Goal: Information Seeking & Learning: Find specific fact

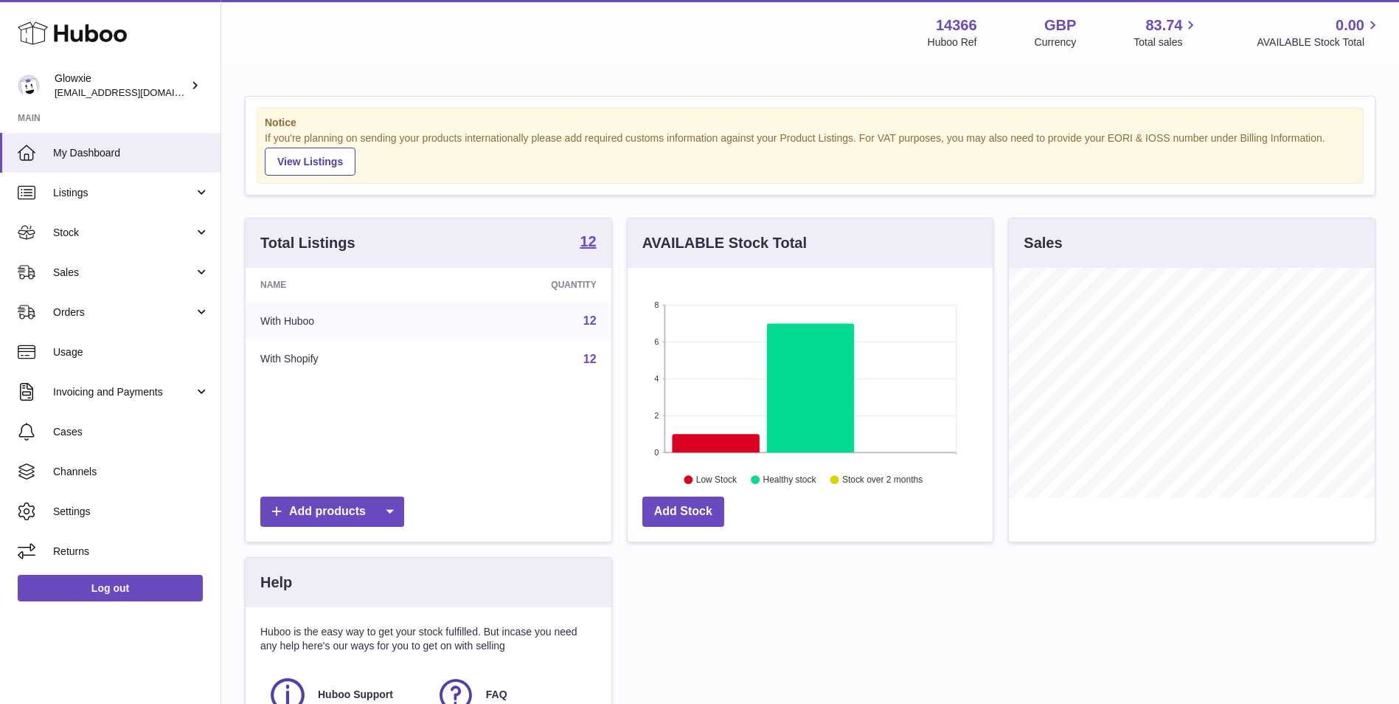
scroll to position [230, 365]
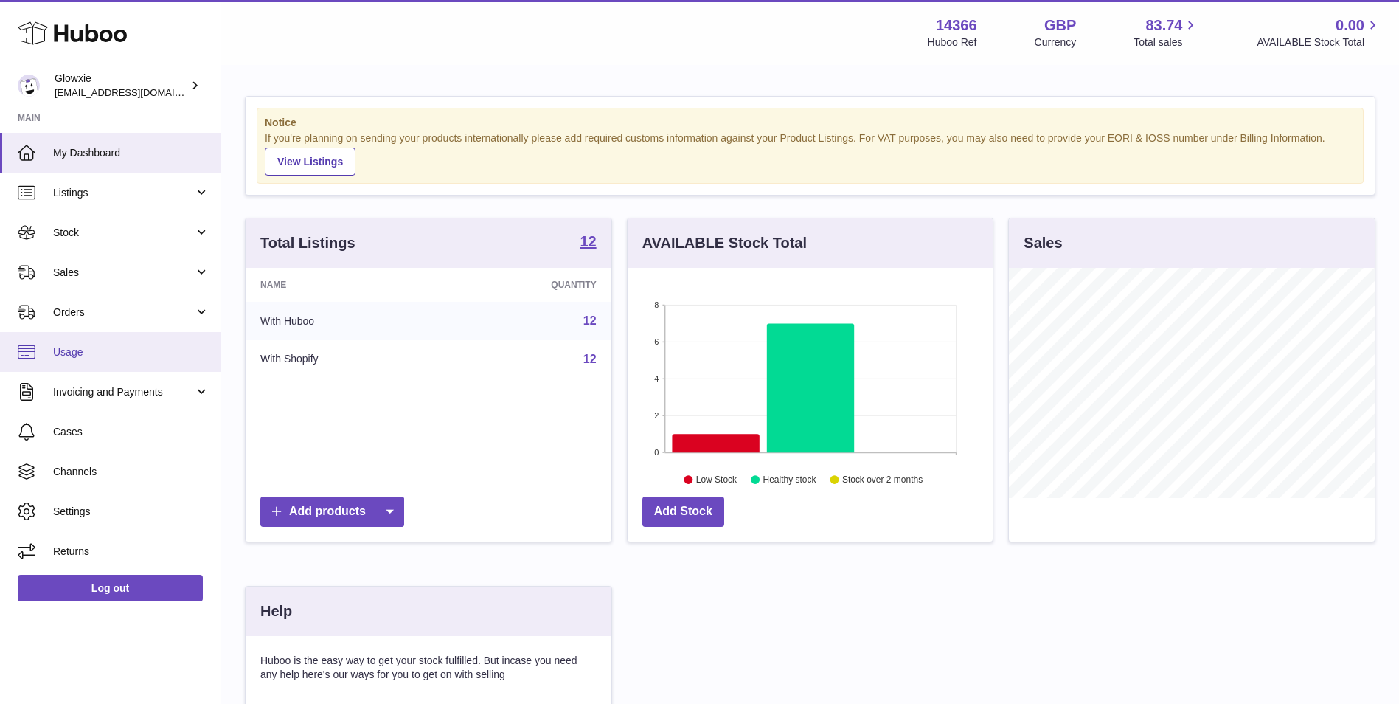
click at [137, 352] on span "Usage" at bounding box center [131, 352] width 156 height 14
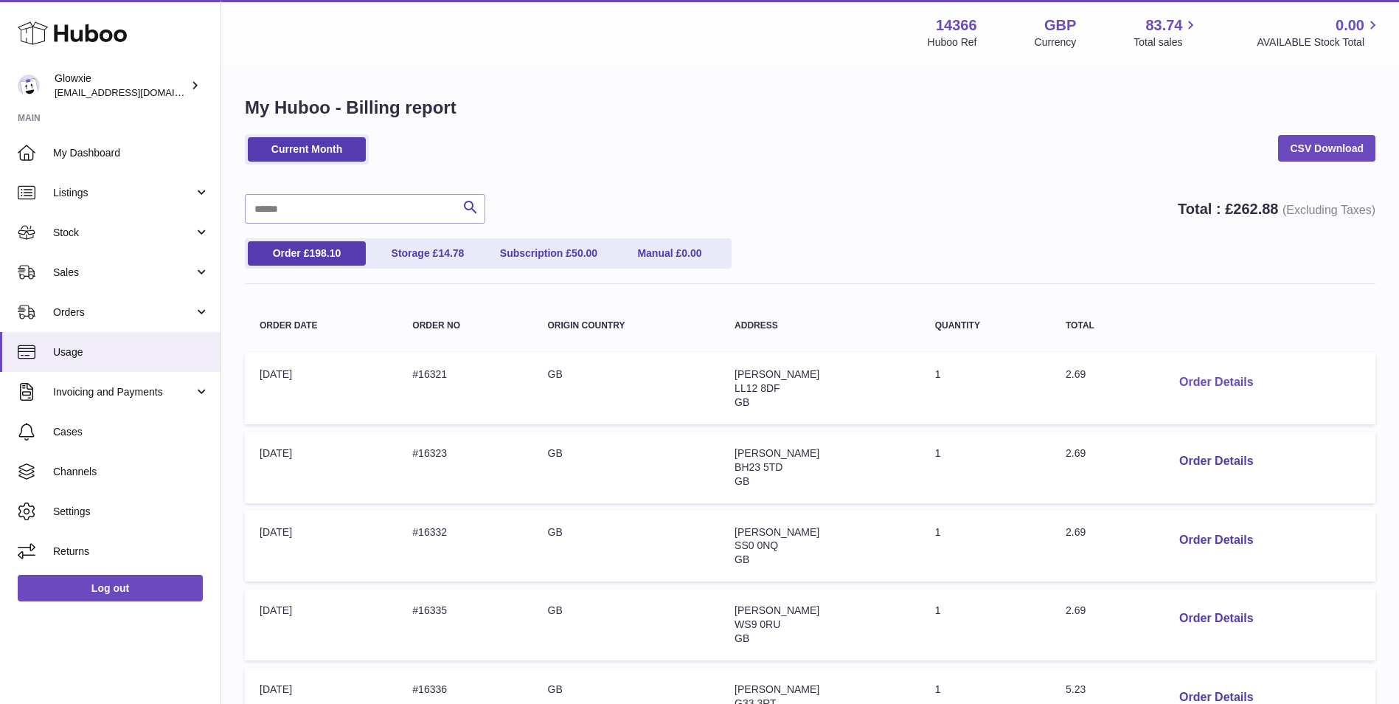
click at [1184, 381] on button "Order Details" at bounding box center [1216, 382] width 97 height 30
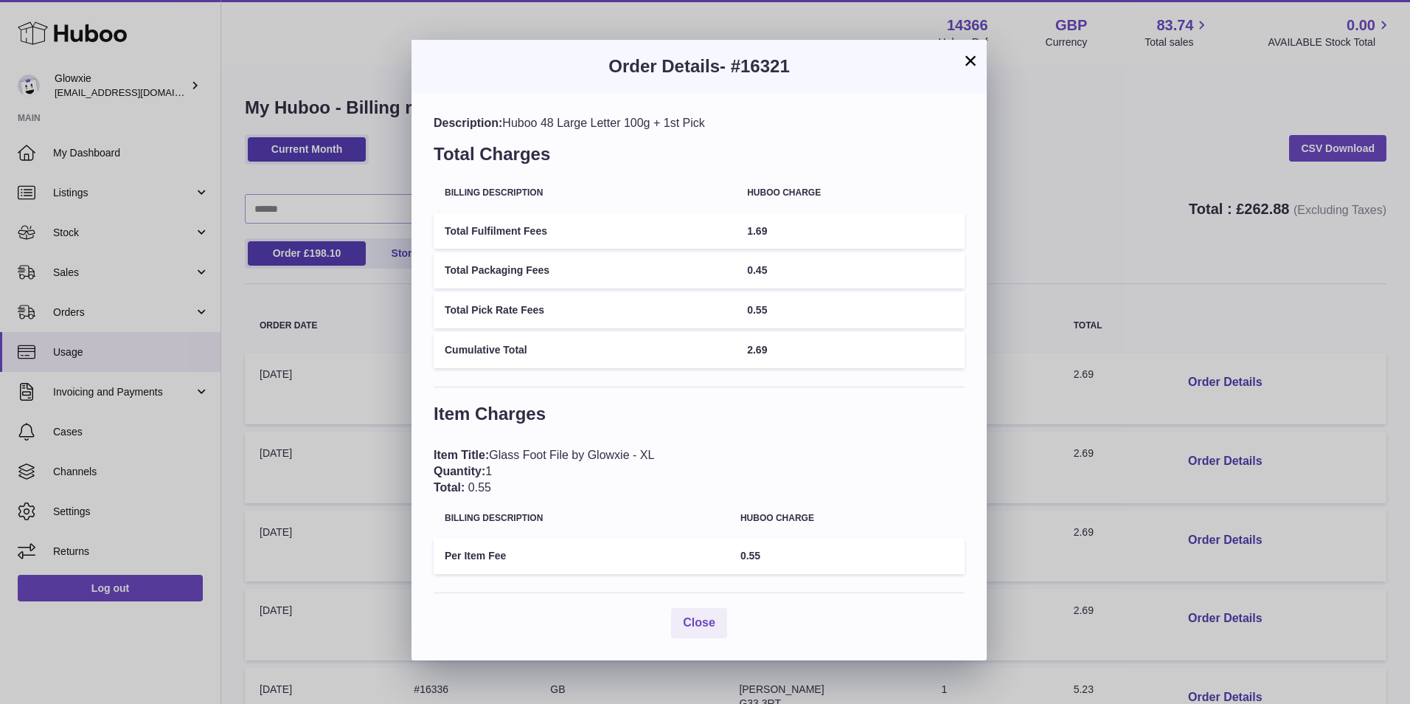
click at [968, 61] on button "×" at bounding box center [971, 61] width 18 height 18
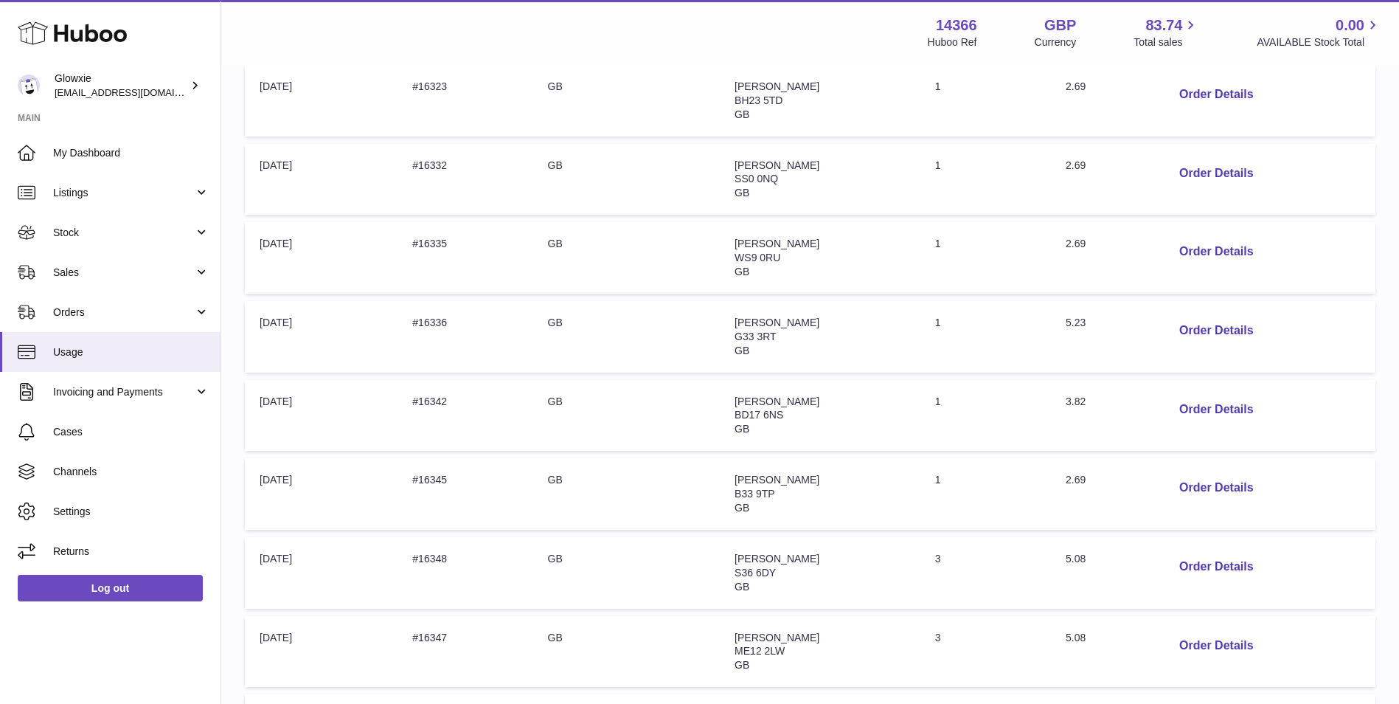
scroll to position [492, 0]
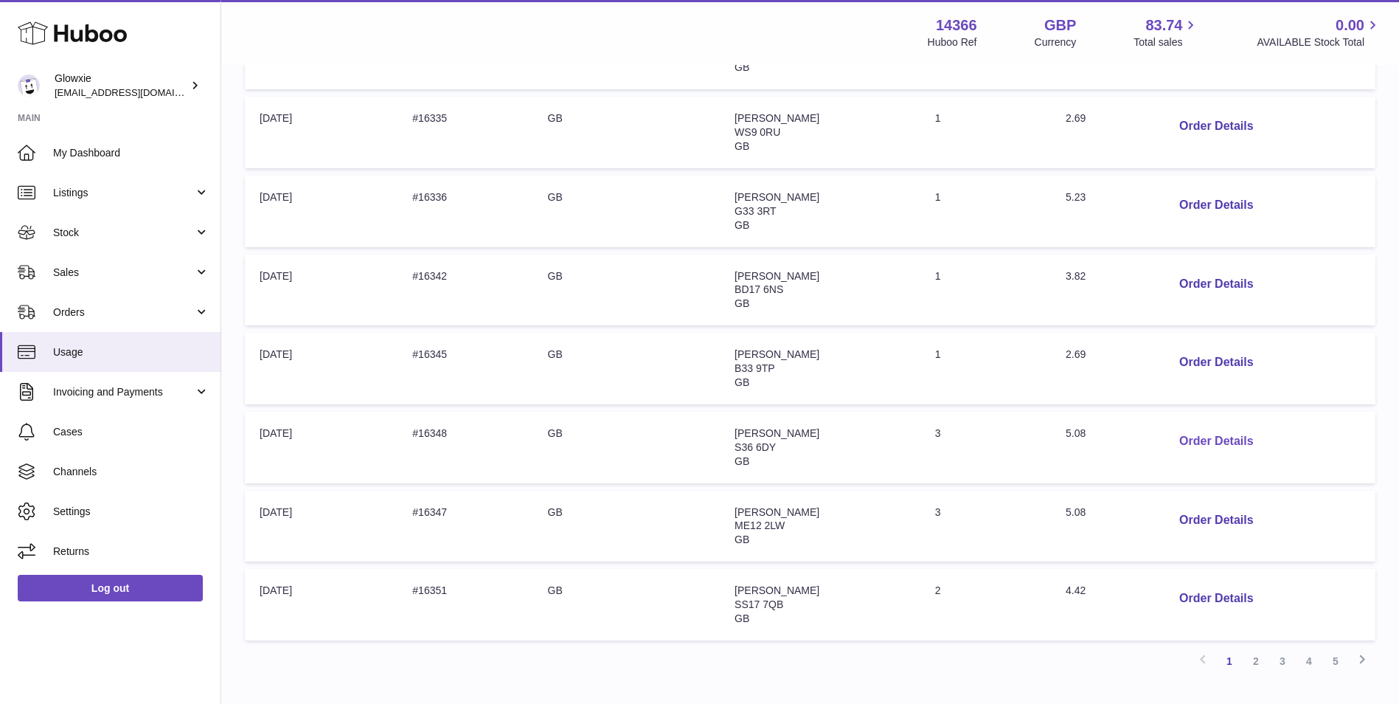
click at [1205, 438] on button "Order Details" at bounding box center [1216, 441] width 97 height 30
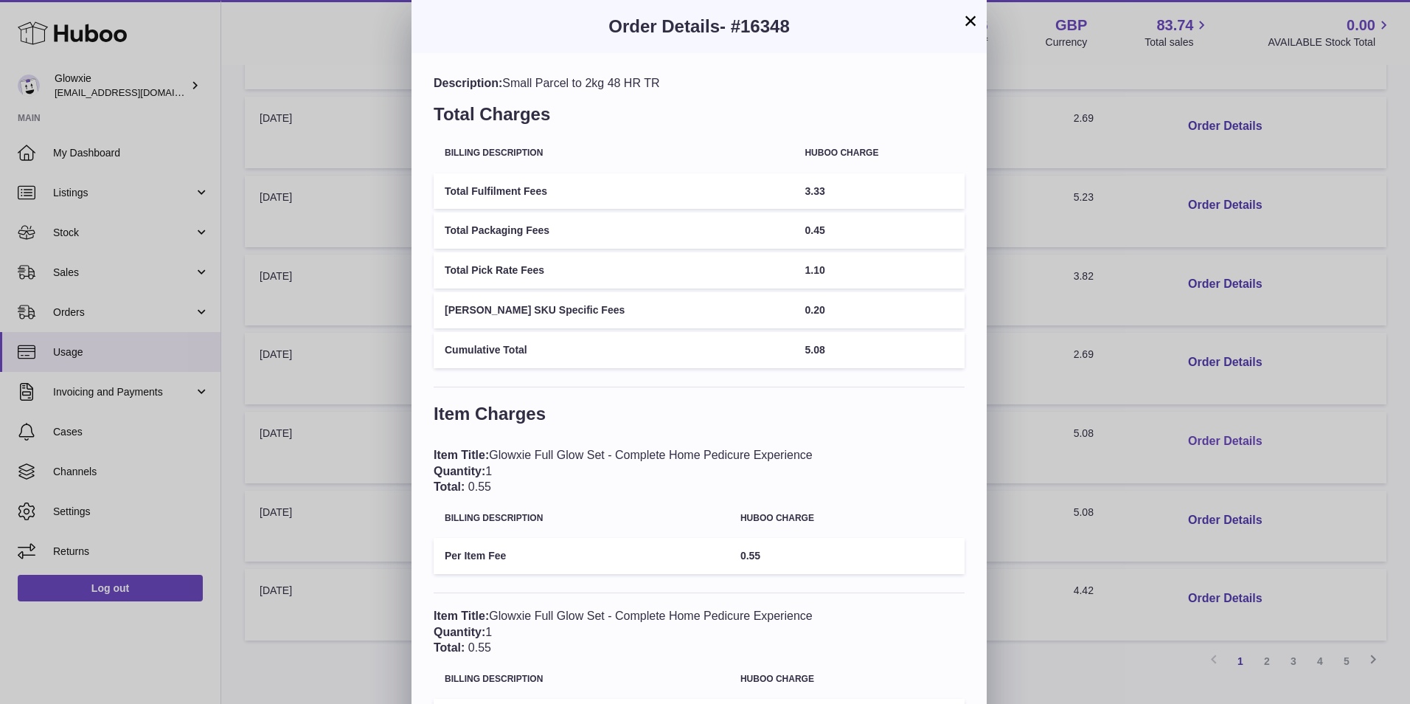
click at [1205, 438] on div "× Order Details - #16348 Description: Small Parcel to 2kg 48 HR TR Total Charge…" at bounding box center [705, 491] width 1410 height 982
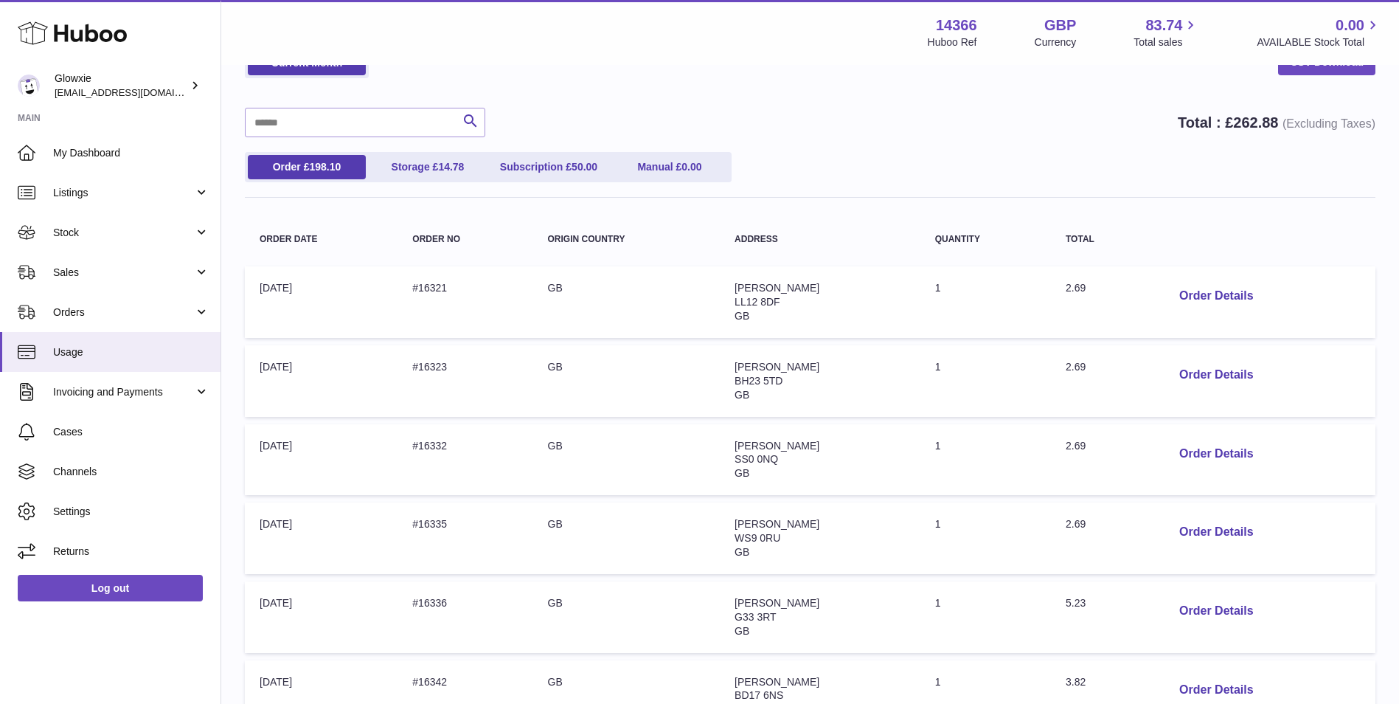
scroll to position [0, 0]
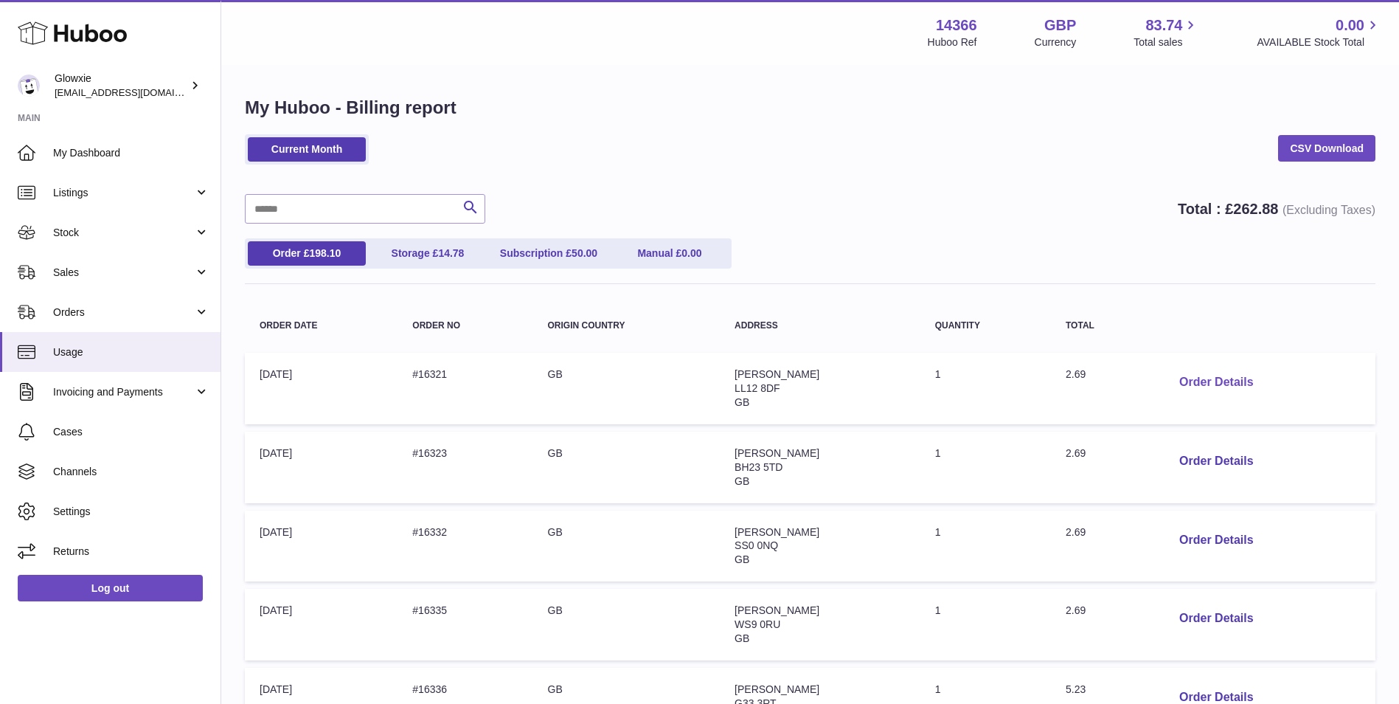
click at [1197, 393] on button "Order Details" at bounding box center [1216, 382] width 97 height 30
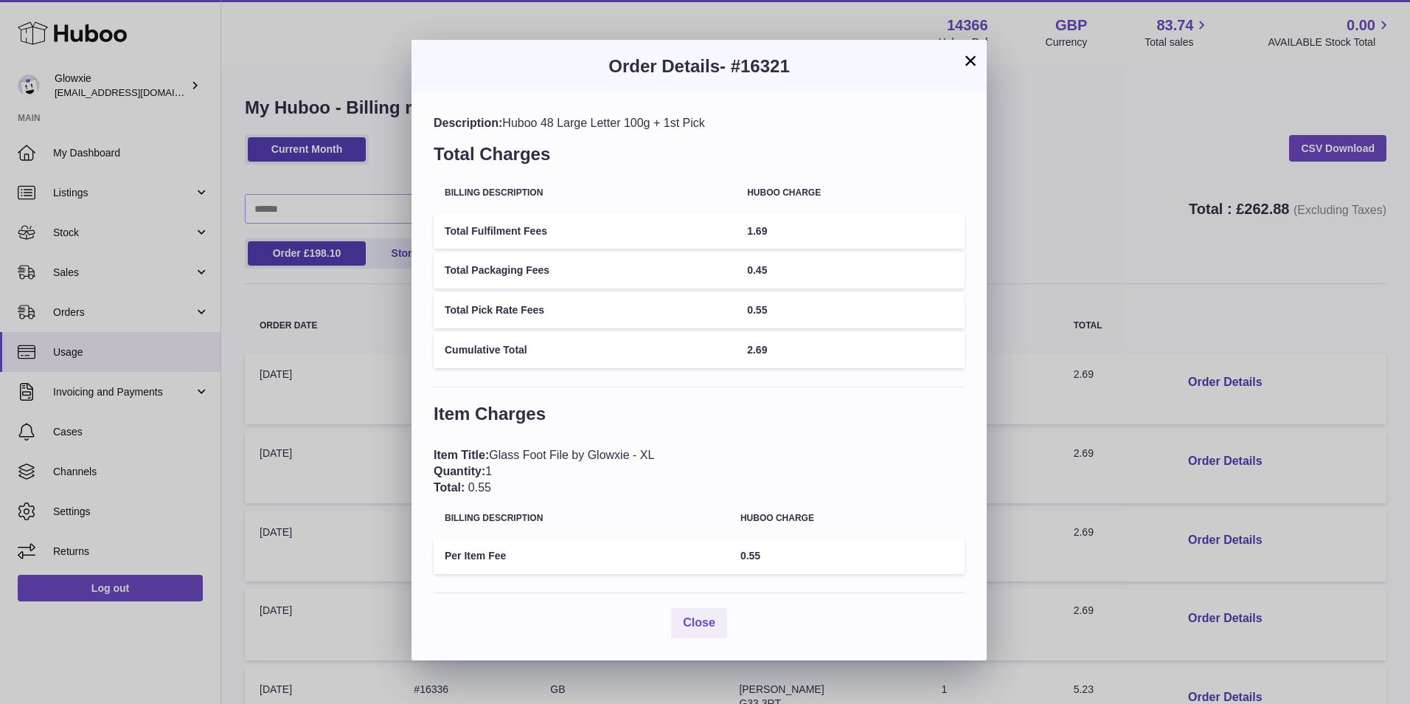
click at [1122, 463] on div "× Order Details - #16321 Description: Huboo 48 Large Letter 100g + 1st Pick Tot…" at bounding box center [705, 352] width 1410 height 704
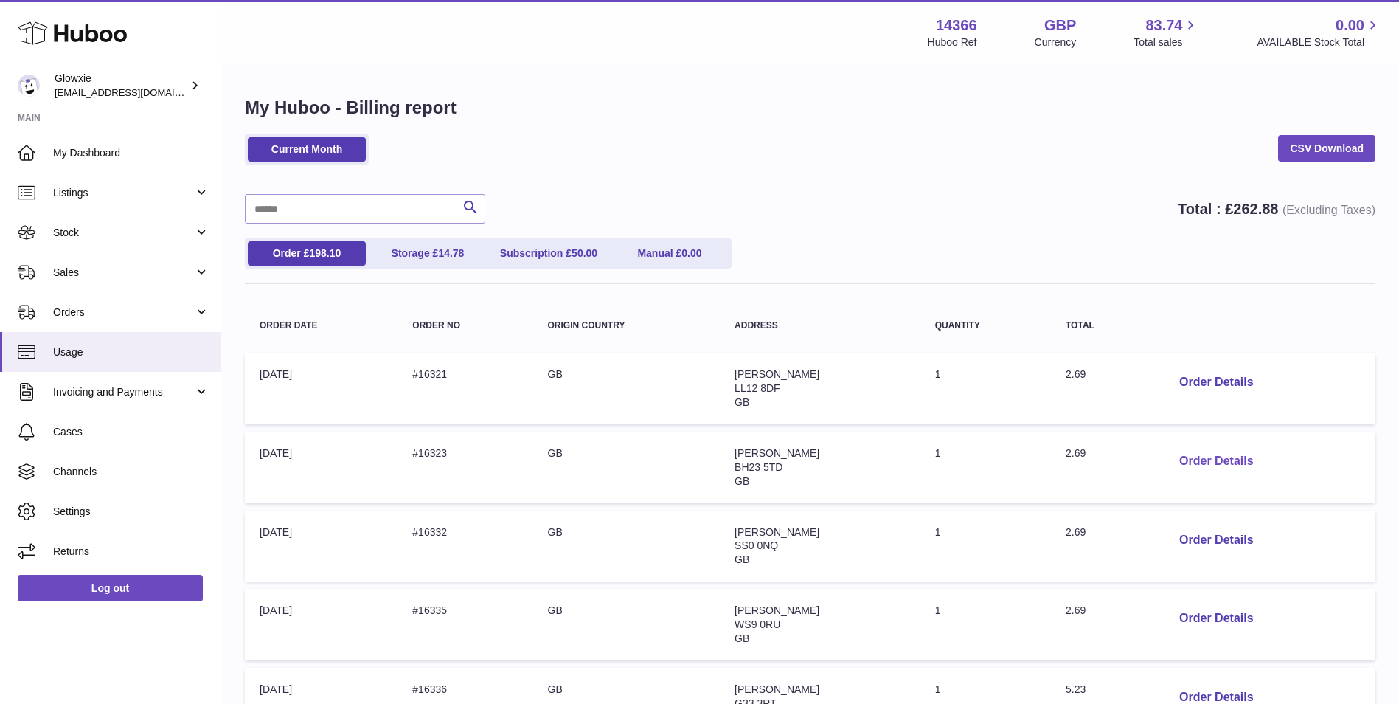
click at [1182, 457] on button "Order Details" at bounding box center [1216, 461] width 97 height 30
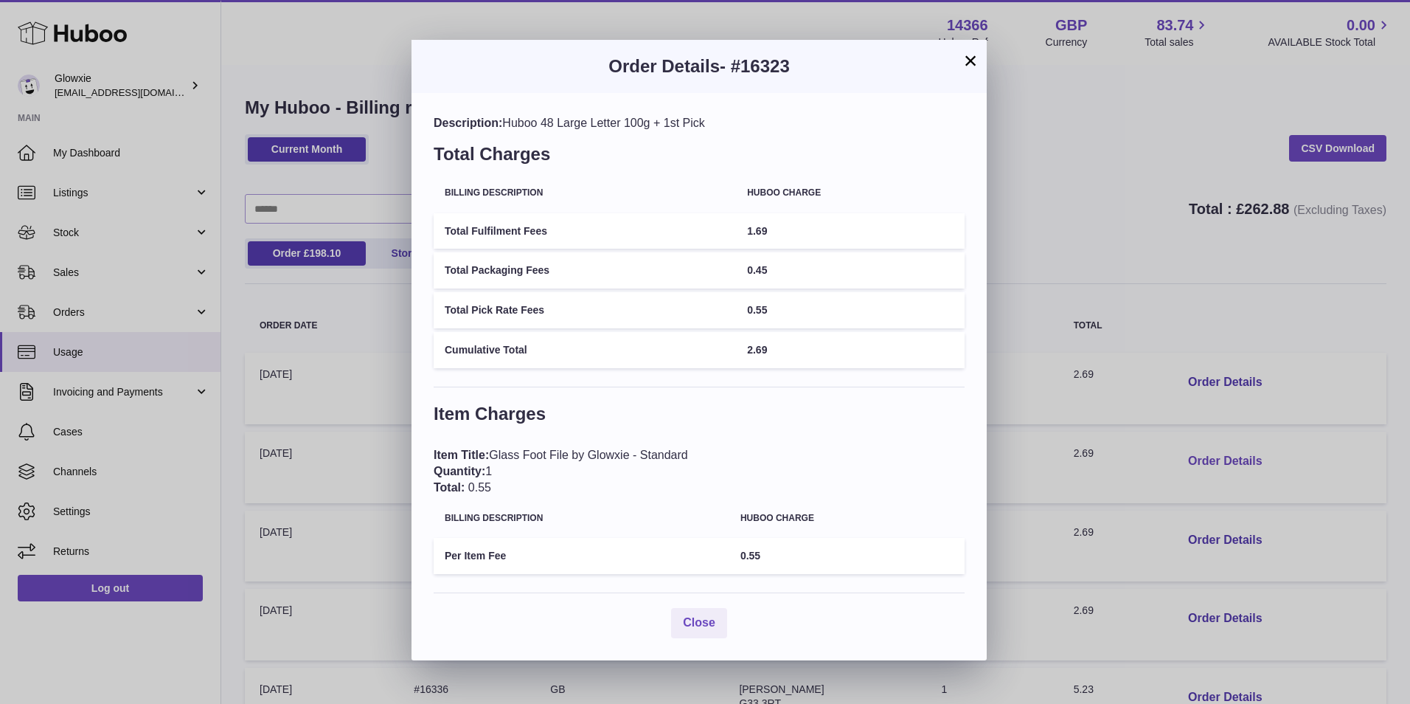
click at [1182, 457] on div "× Order Details - #16323 Description: Huboo 48 Large Letter 100g + 1st Pick Tot…" at bounding box center [705, 352] width 1410 height 704
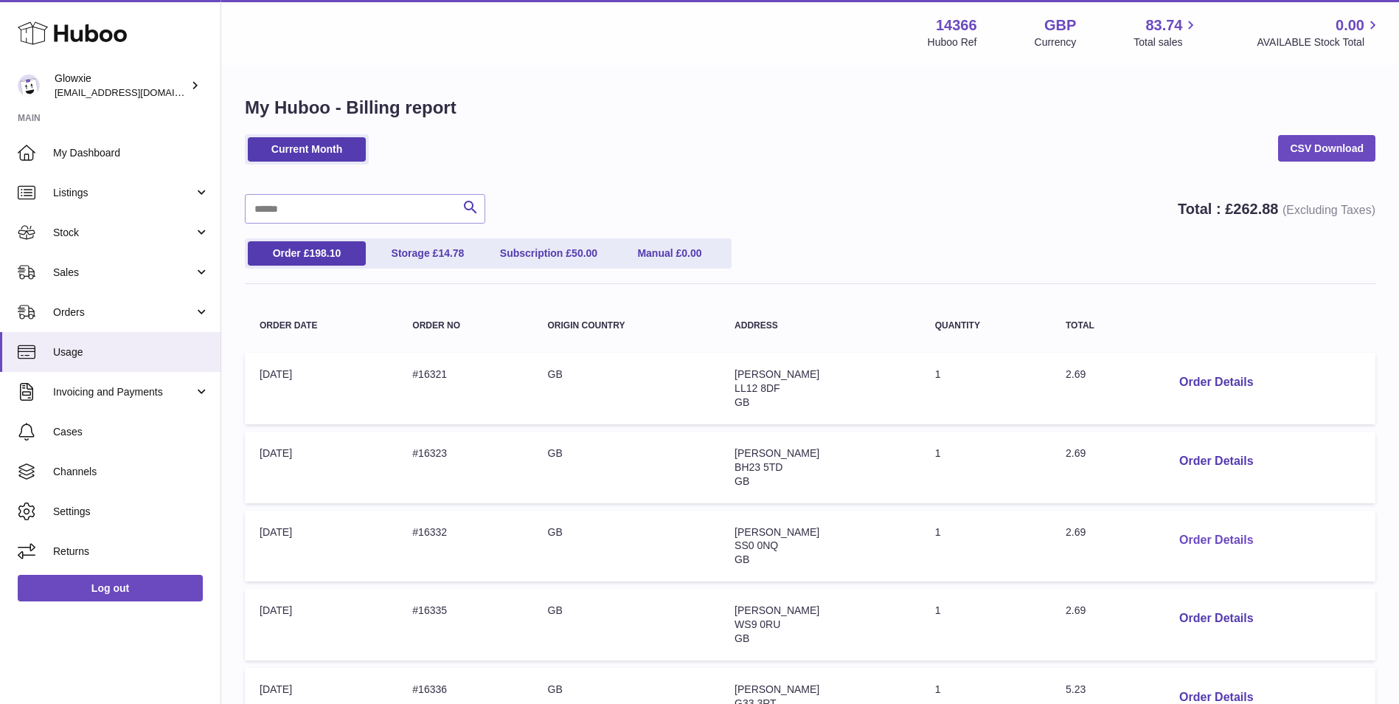
click at [1212, 525] on button "Order Details" at bounding box center [1216, 540] width 97 height 30
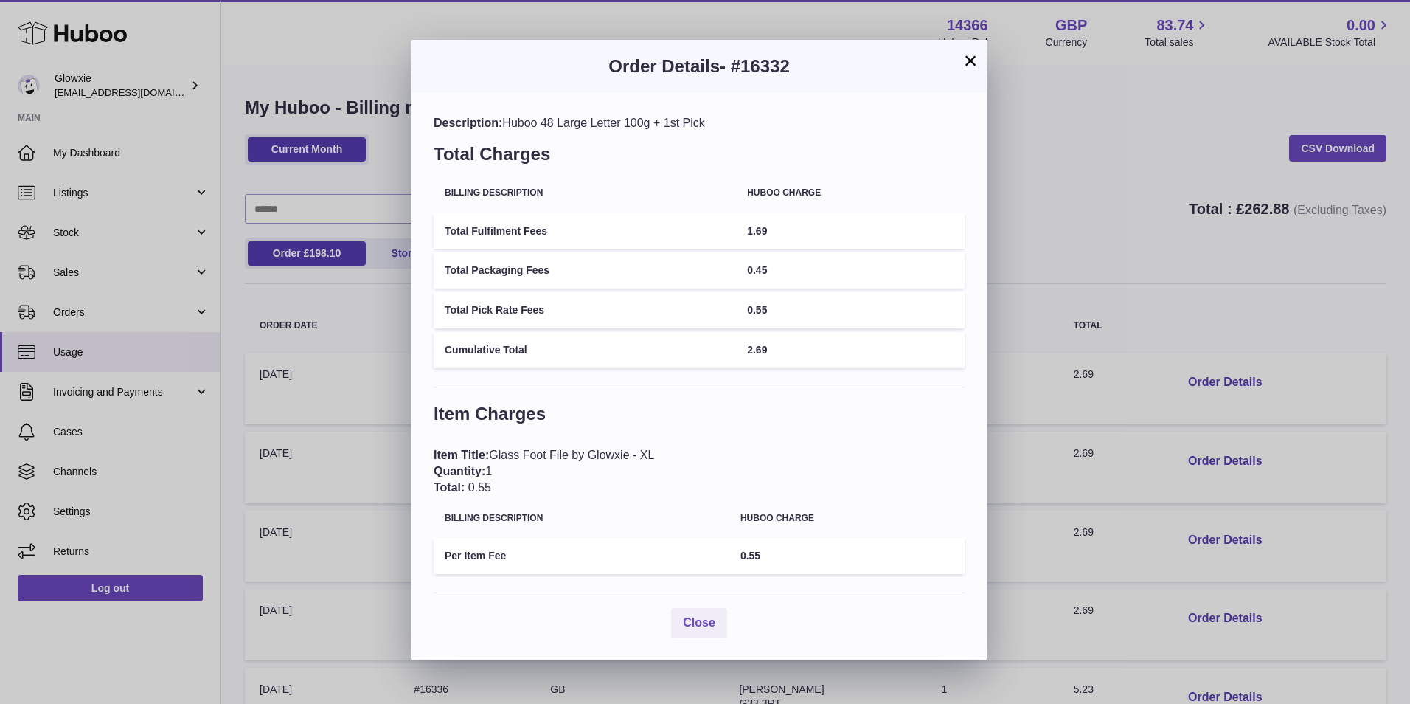
click at [1213, 536] on div "× Order Details - #16332 Description: Huboo 48 Large Letter 100g + 1st Pick Tot…" at bounding box center [705, 352] width 1410 height 704
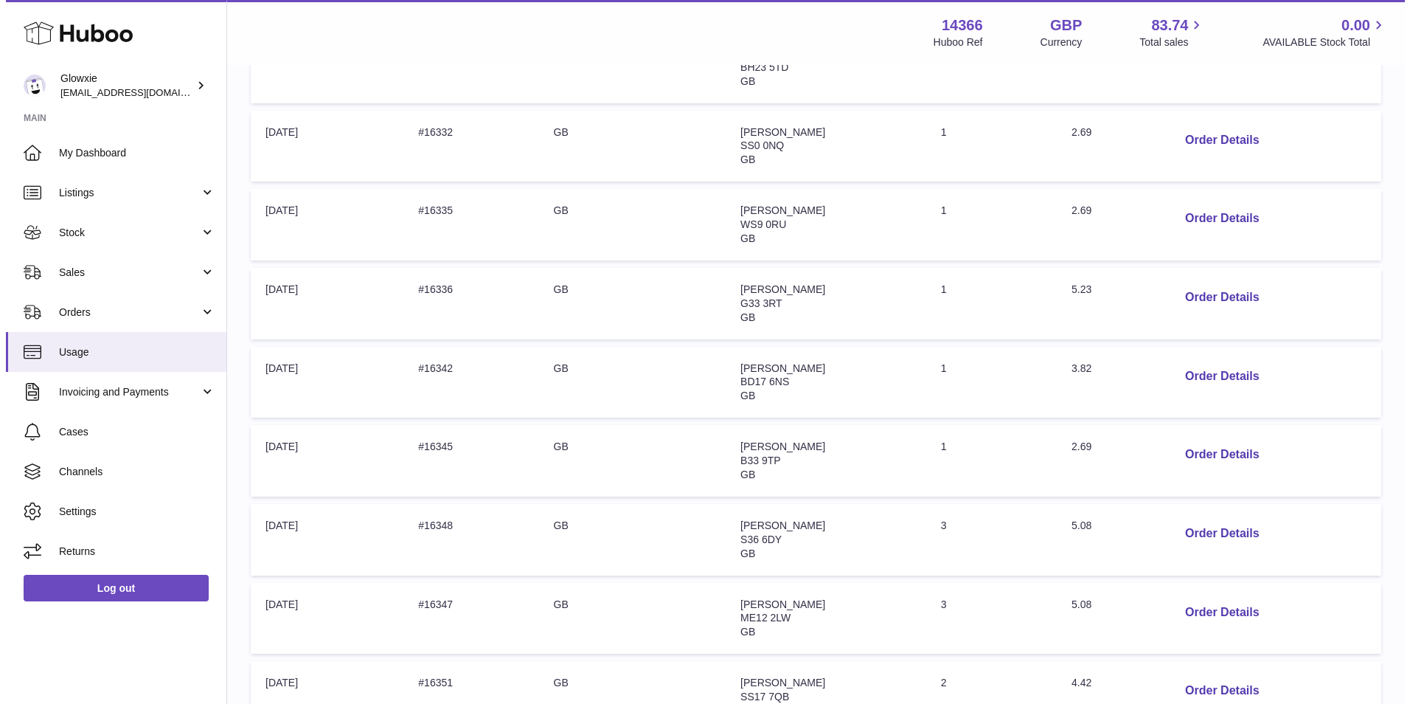
scroll to position [492, 0]
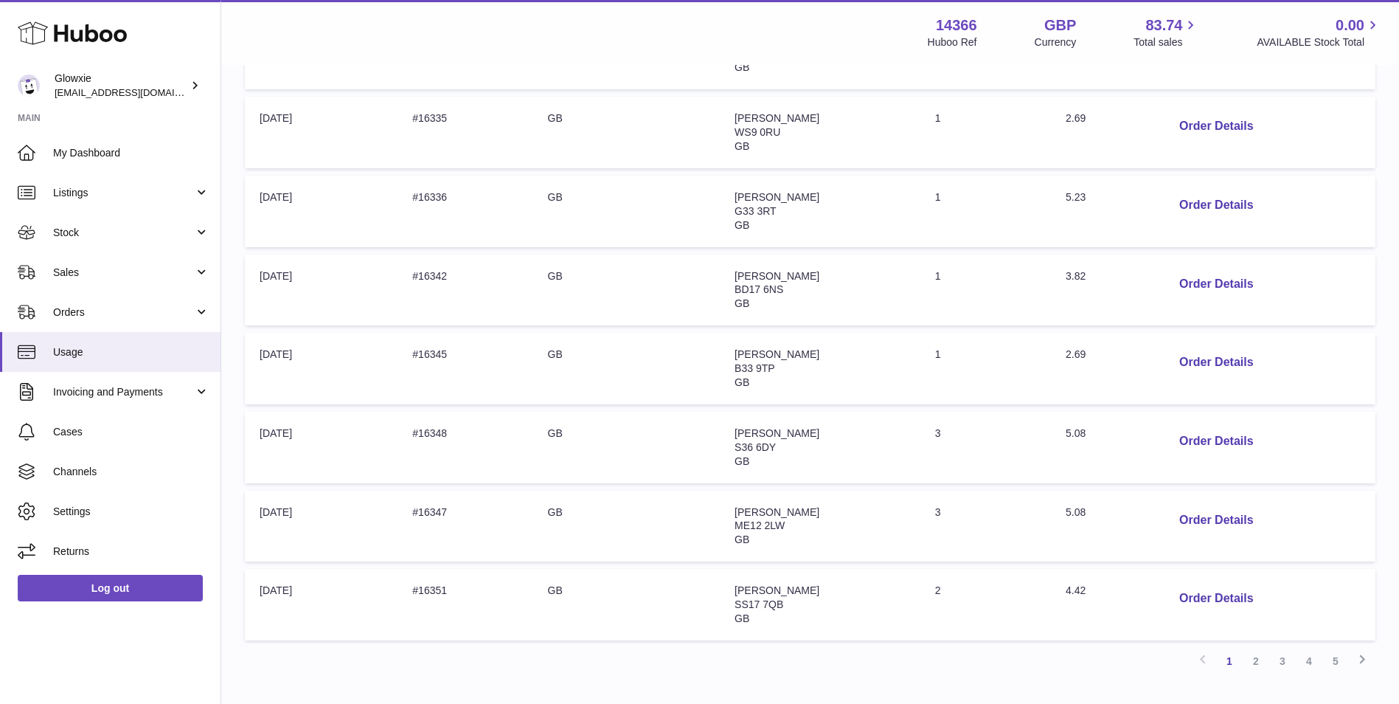
click at [1230, 185] on td "Order Details" at bounding box center [1264, 212] width 223 height 72
click at [1235, 201] on button "Order Details" at bounding box center [1216, 205] width 97 height 30
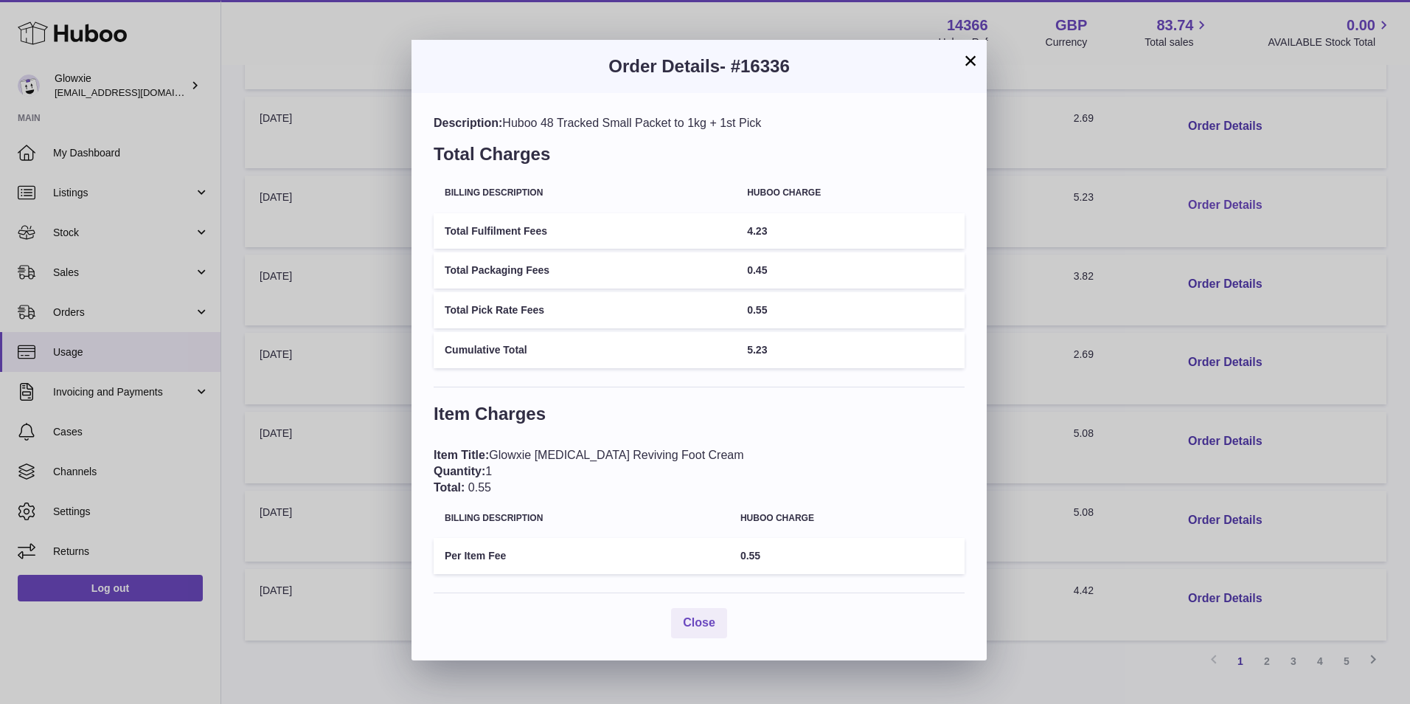
click at [1235, 201] on div "× Order Details - #16336 Description: Huboo 48 Tracked Small Packet to 1kg + 1s…" at bounding box center [705, 352] width 1410 height 704
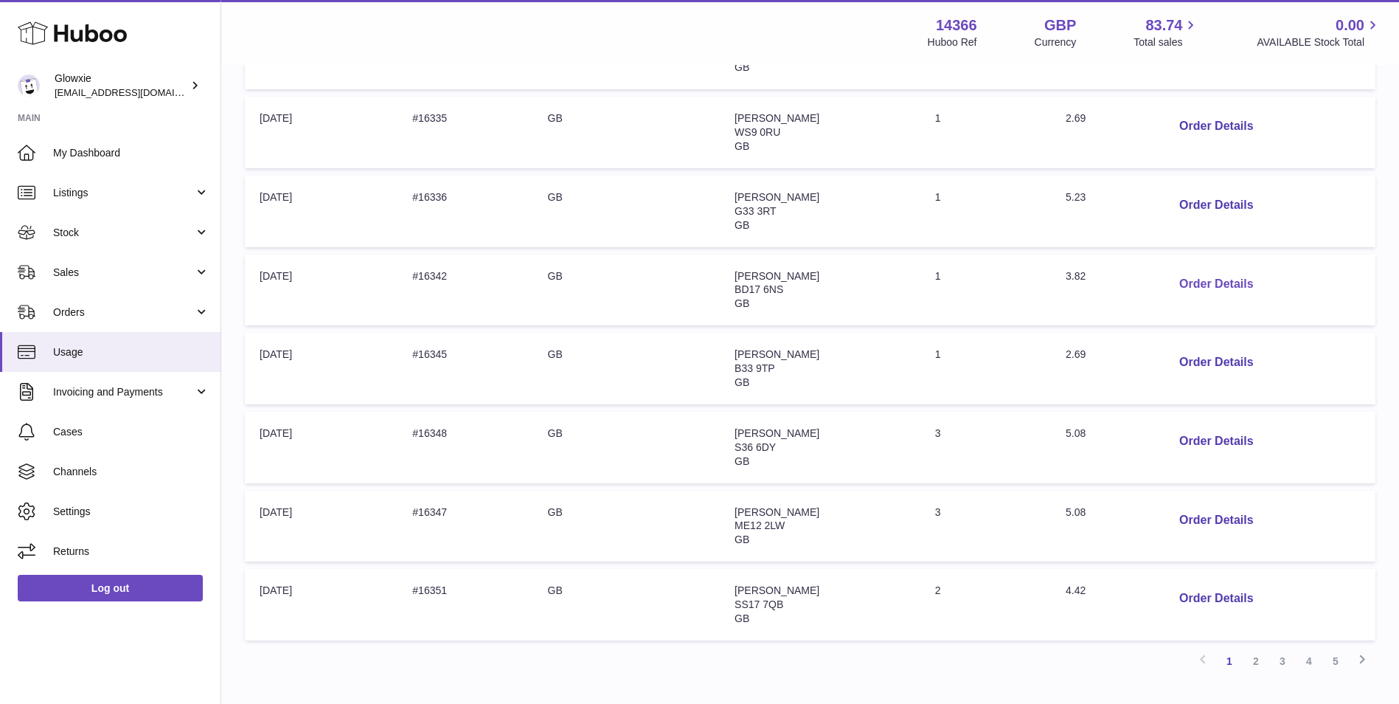
click at [1240, 282] on button "Order Details" at bounding box center [1216, 284] width 97 height 30
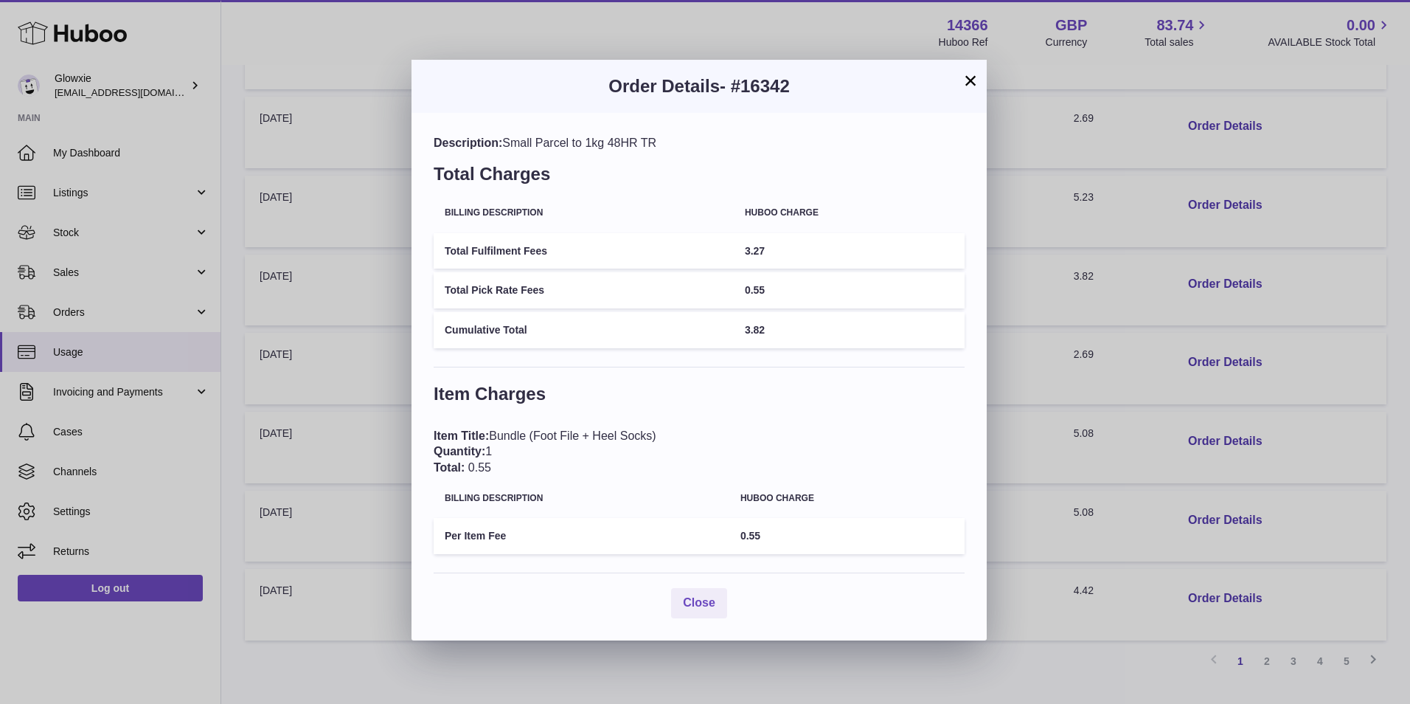
click at [1241, 282] on div "× Order Details - #16342 Description: Small Parcel to 1kg 48HR TR Total Charges…" at bounding box center [705, 352] width 1410 height 704
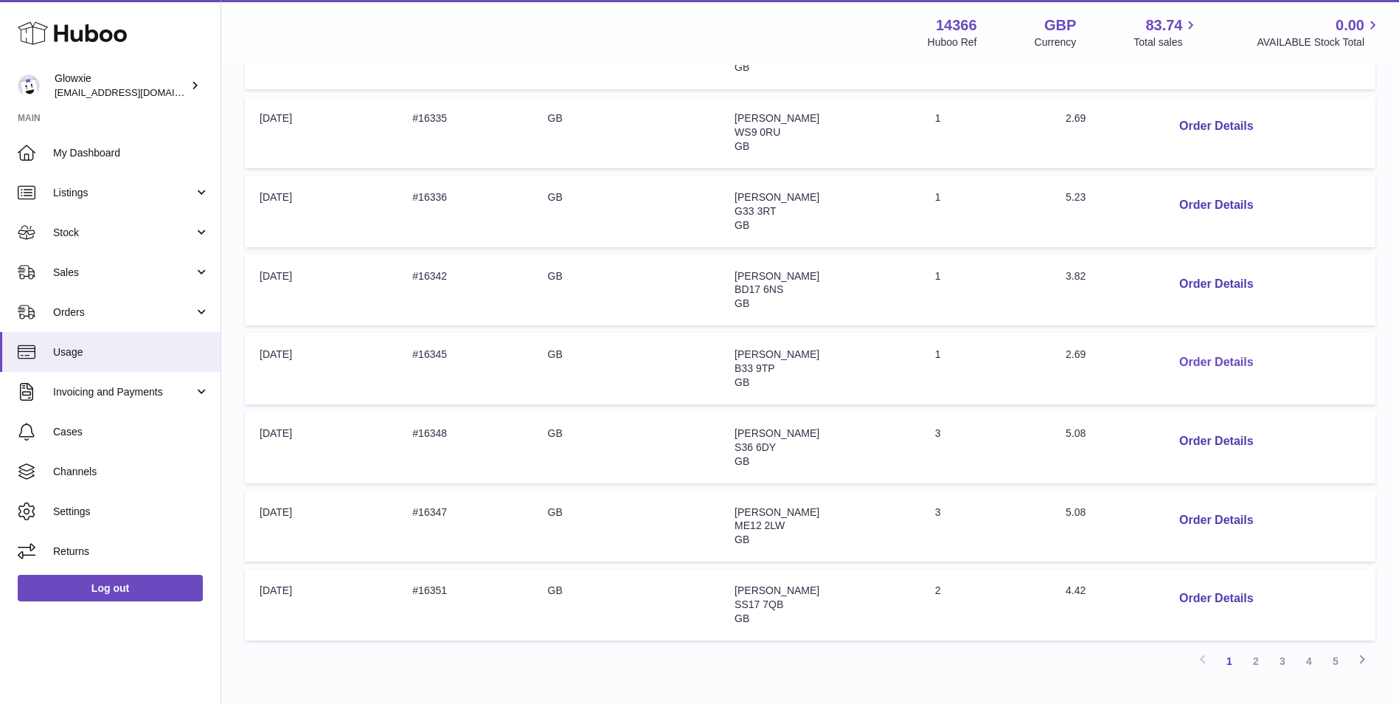
click at [1226, 361] on button "Order Details" at bounding box center [1216, 362] width 97 height 30
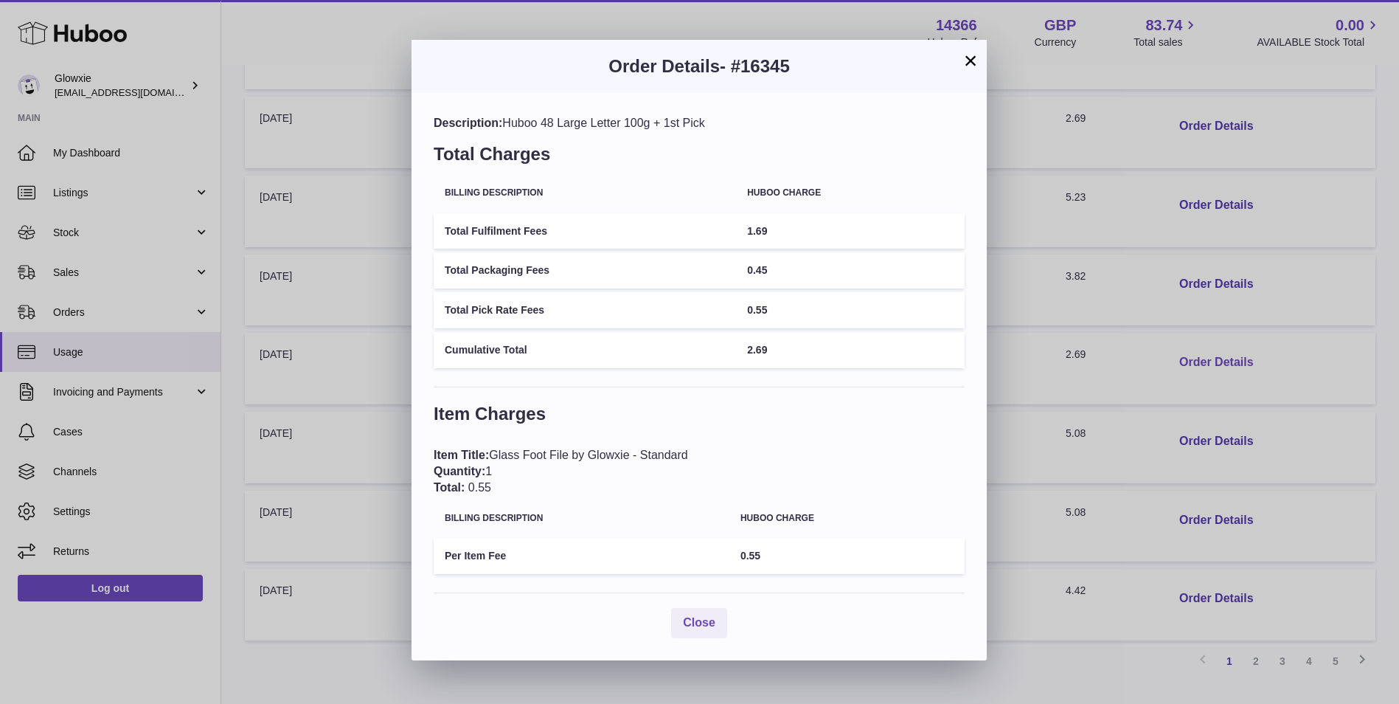
click at [1226, 361] on div "× Order Details - #16345 Description: Huboo 48 Large Letter 100g + 1st Pick Tot…" at bounding box center [699, 352] width 1399 height 704
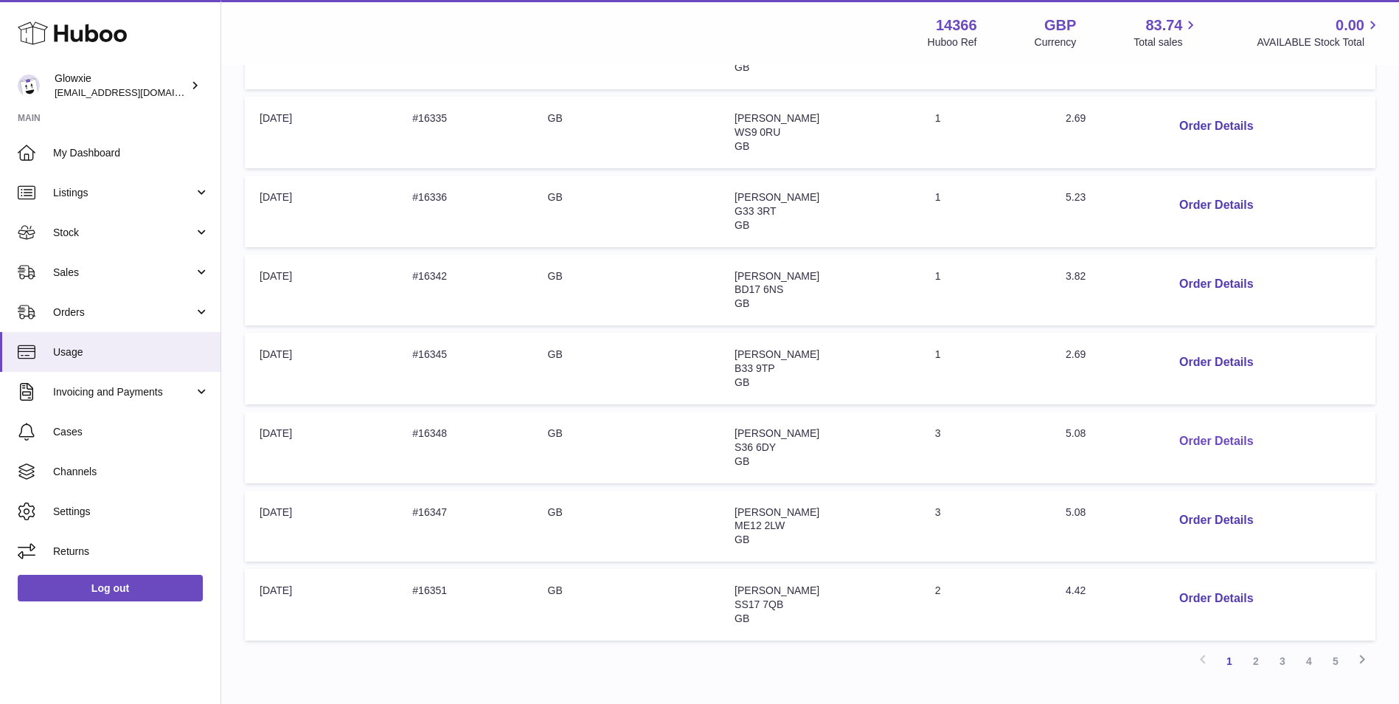
click at [1213, 434] on button "Order Details" at bounding box center [1216, 441] width 97 height 30
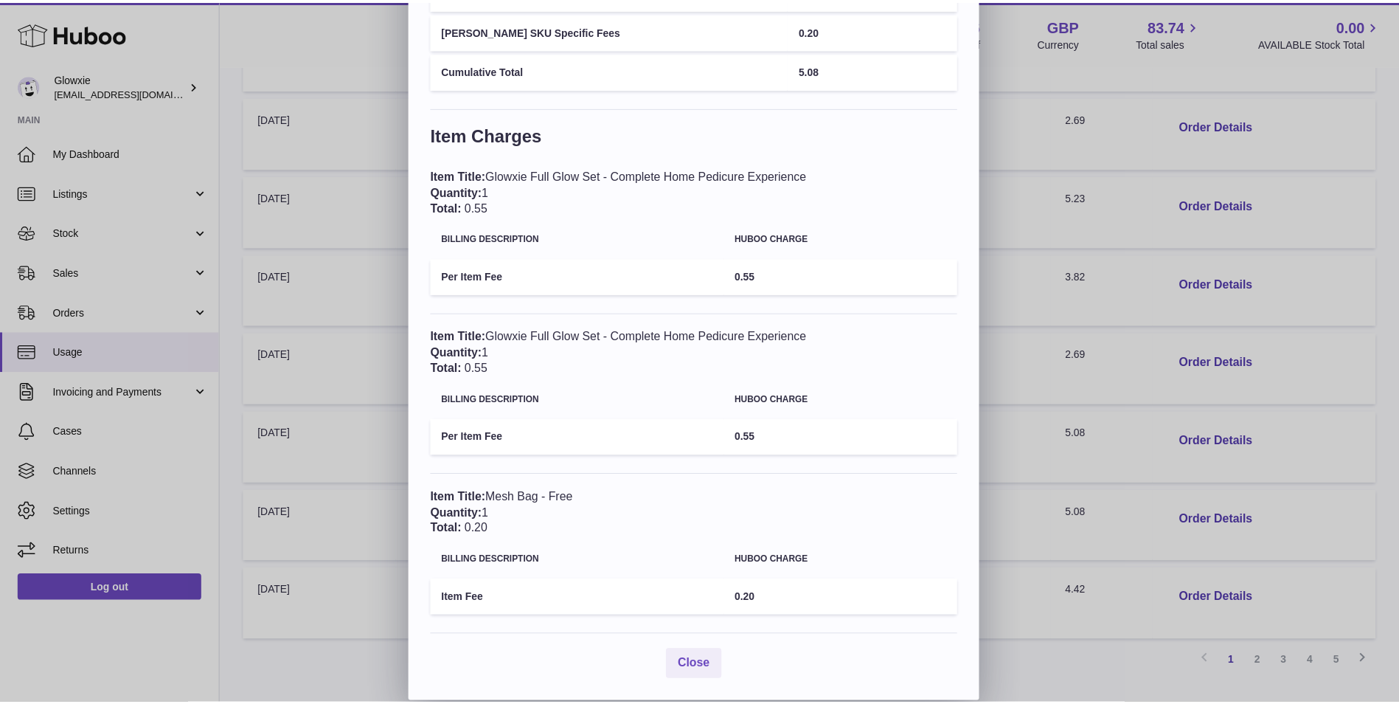
scroll to position [41, 0]
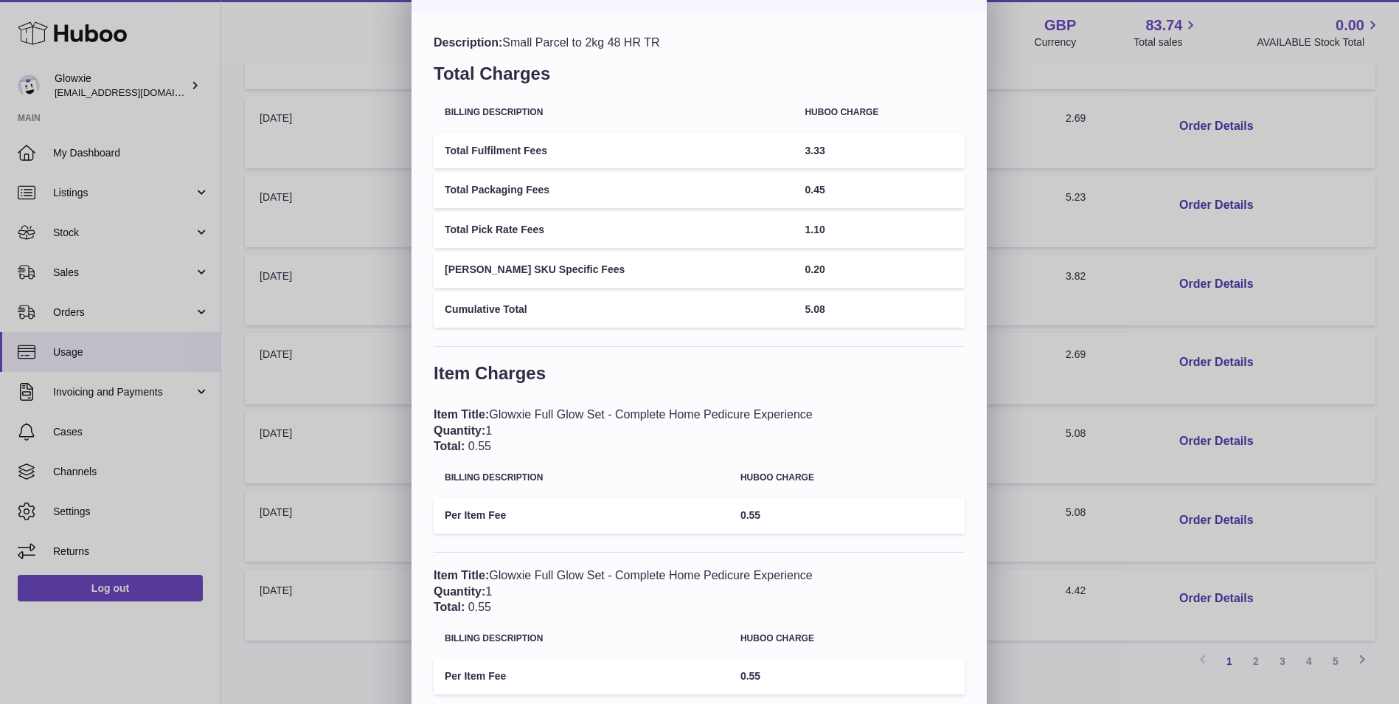
click at [234, 156] on div "× Order Details - #16348 Description: Small Parcel to 2kg 48 HR TR Total Charge…" at bounding box center [699, 450] width 1399 height 982
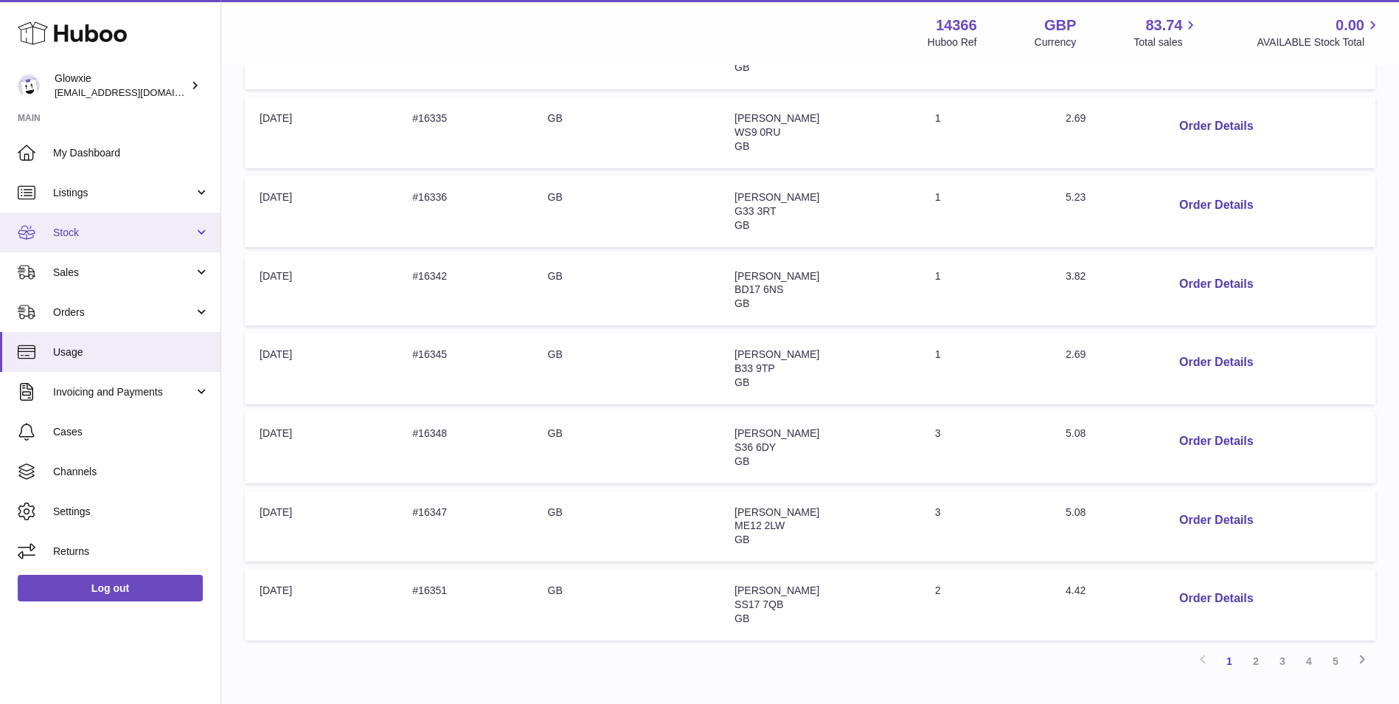
click at [139, 244] on link "Stock" at bounding box center [110, 232] width 221 height 40
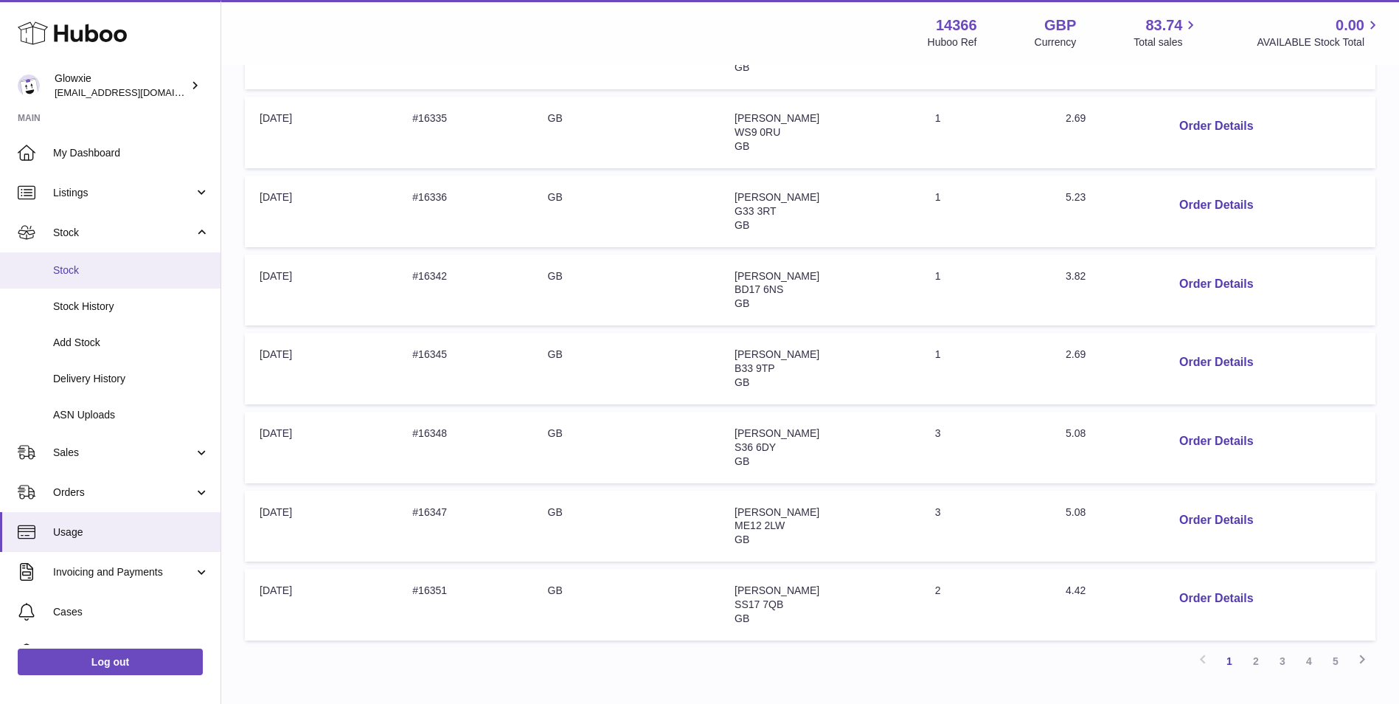
click at [136, 261] on link "Stock" at bounding box center [110, 270] width 221 height 36
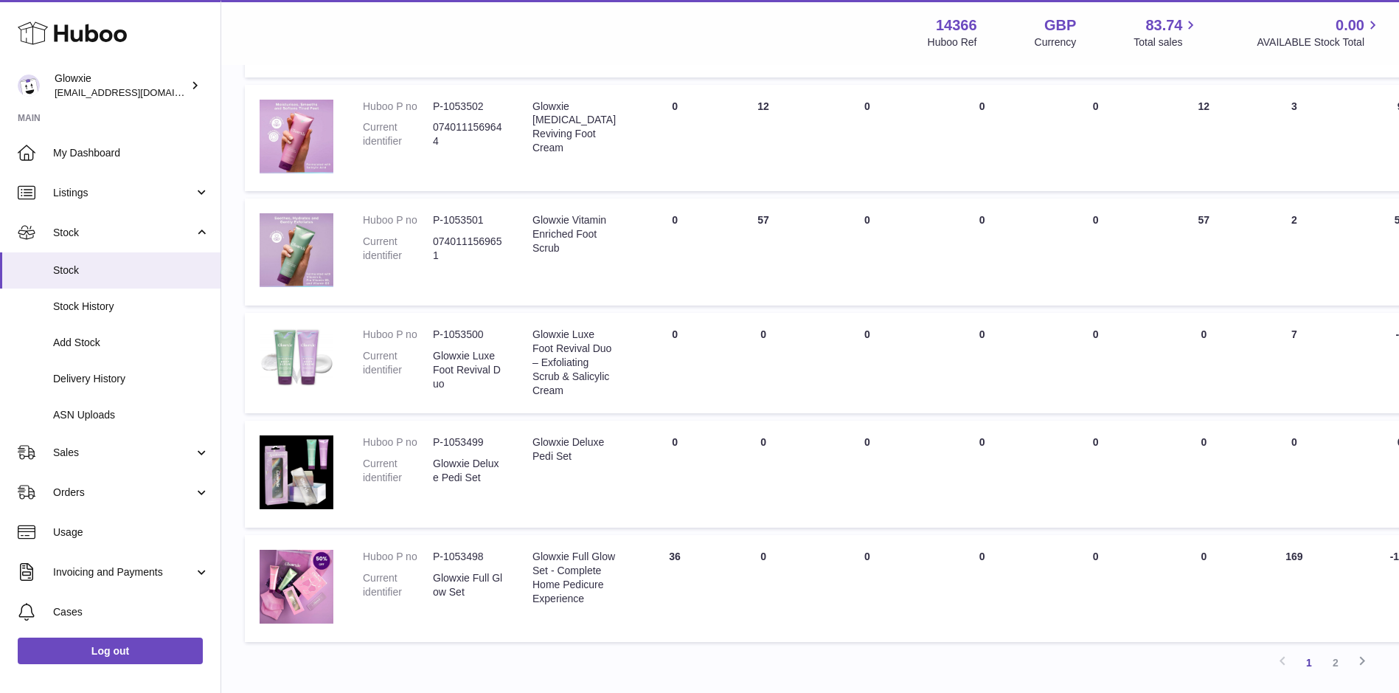
scroll to position [904, 0]
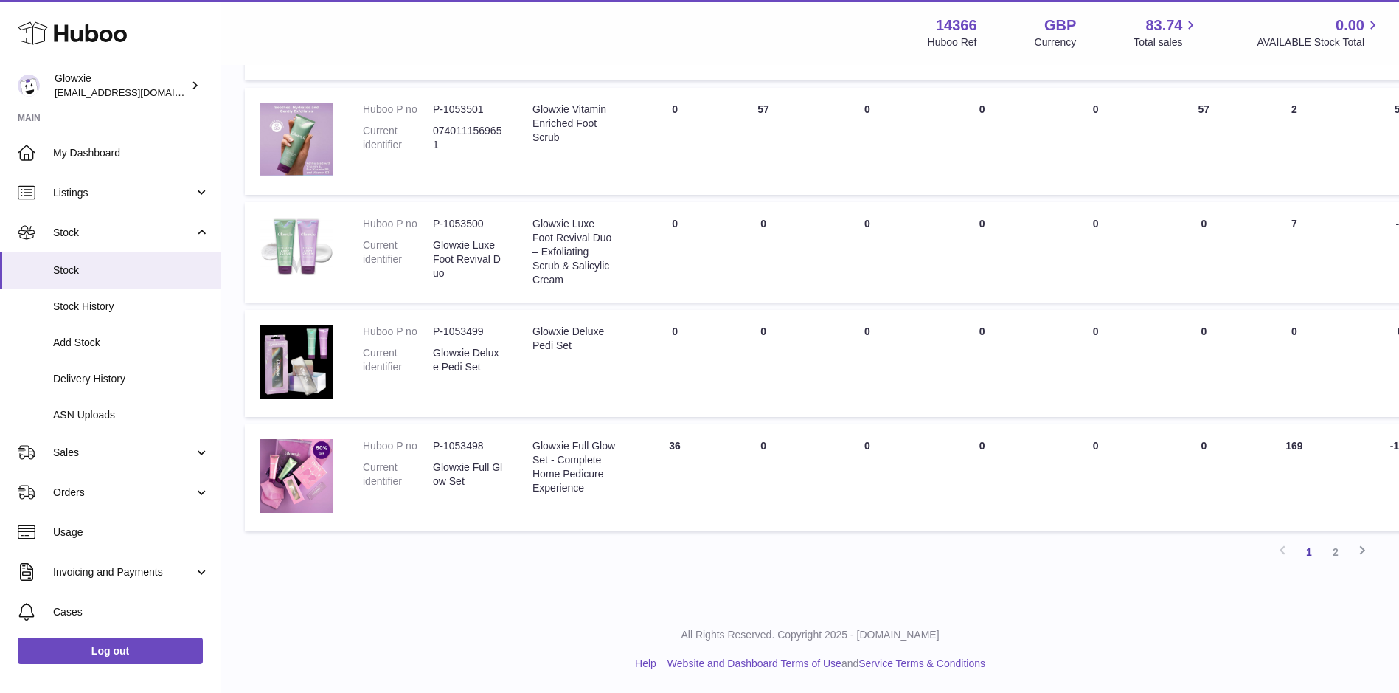
drag, startPoint x: 1079, startPoint y: 692, endPoint x: 1168, endPoint y: 699, distance: 88.8
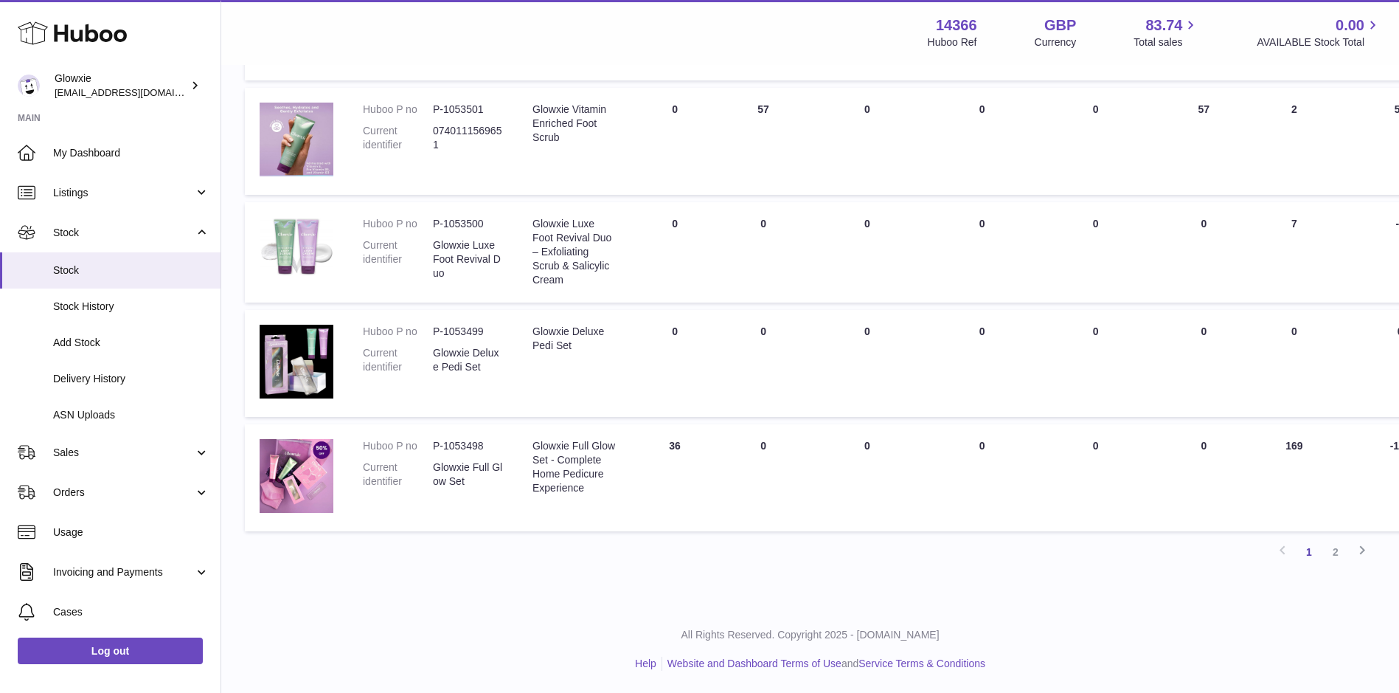
scroll to position [904, 0]
drag, startPoint x: 490, startPoint y: 443, endPoint x: 443, endPoint y: 445, distance: 47.2
click at [443, 445] on dd "P-1053498" at bounding box center [468, 446] width 70 height 14
copy dd "1053498"
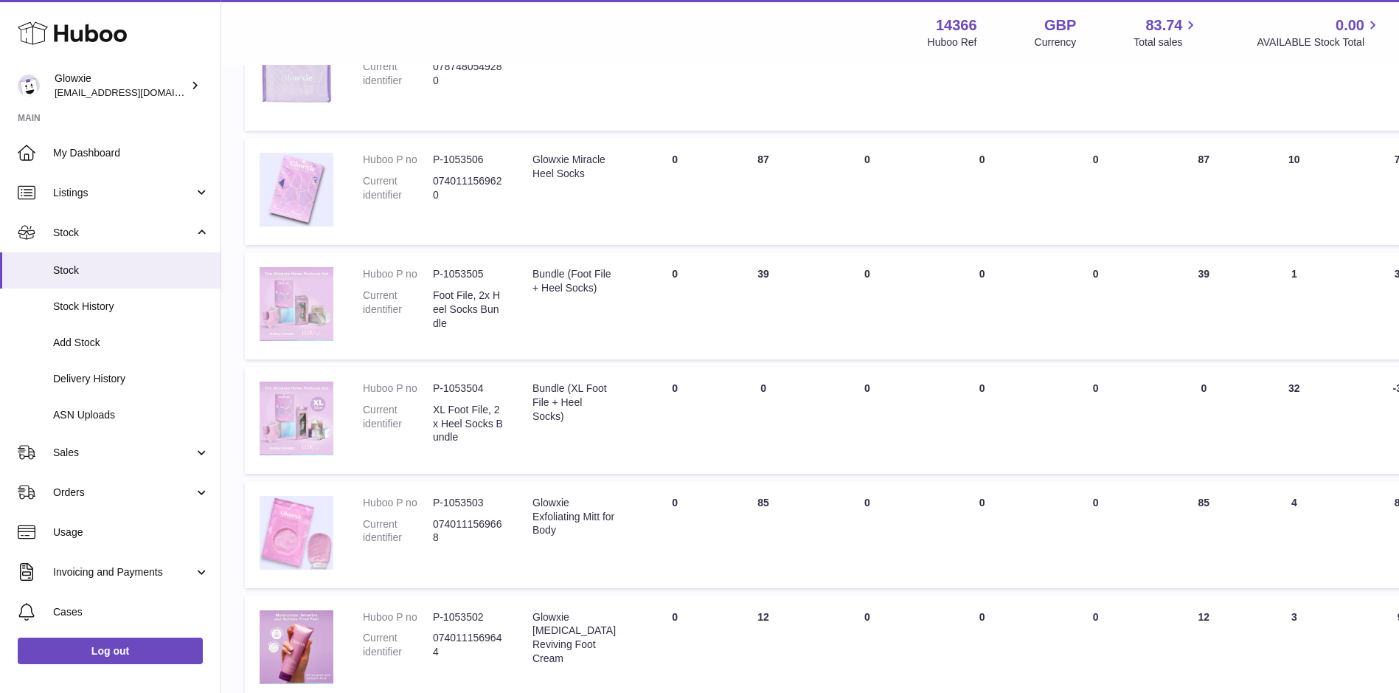
scroll to position [289, 0]
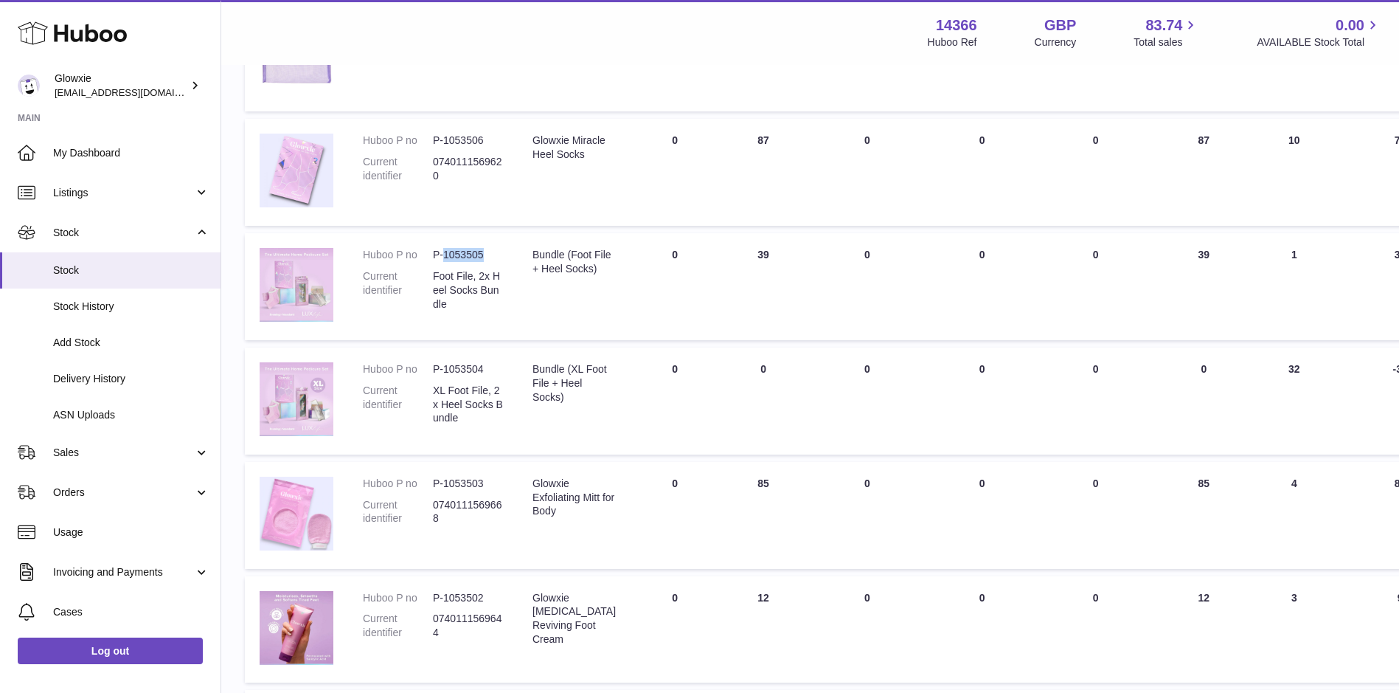
drag, startPoint x: 489, startPoint y: 253, endPoint x: 445, endPoint y: 257, distance: 43.7
click at [445, 257] on dd "P-1053505" at bounding box center [468, 255] width 70 height 14
copy dd "1053505"
drag, startPoint x: 490, startPoint y: 368, endPoint x: 443, endPoint y: 374, distance: 47.6
click at [443, 374] on dd "P-1053504" at bounding box center [468, 369] width 70 height 14
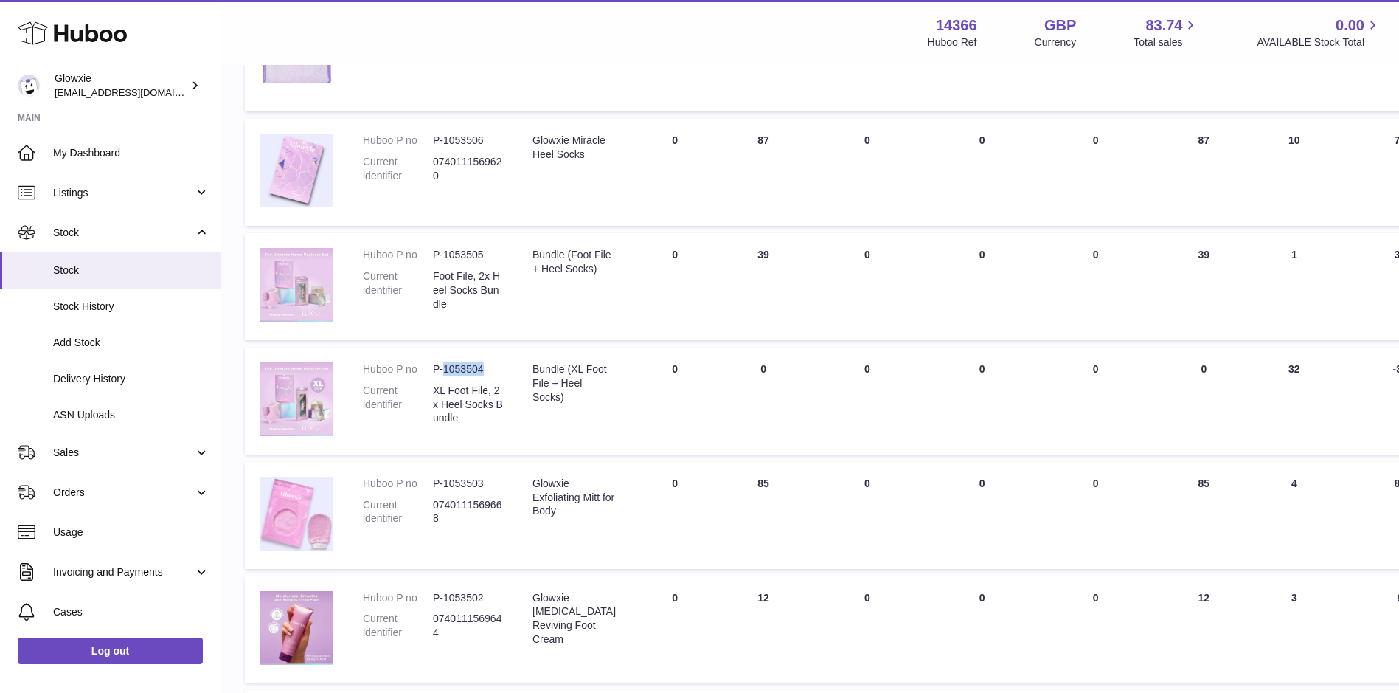
copy dd "1053504"
click at [108, 384] on span "Delivery History" at bounding box center [131, 379] width 156 height 14
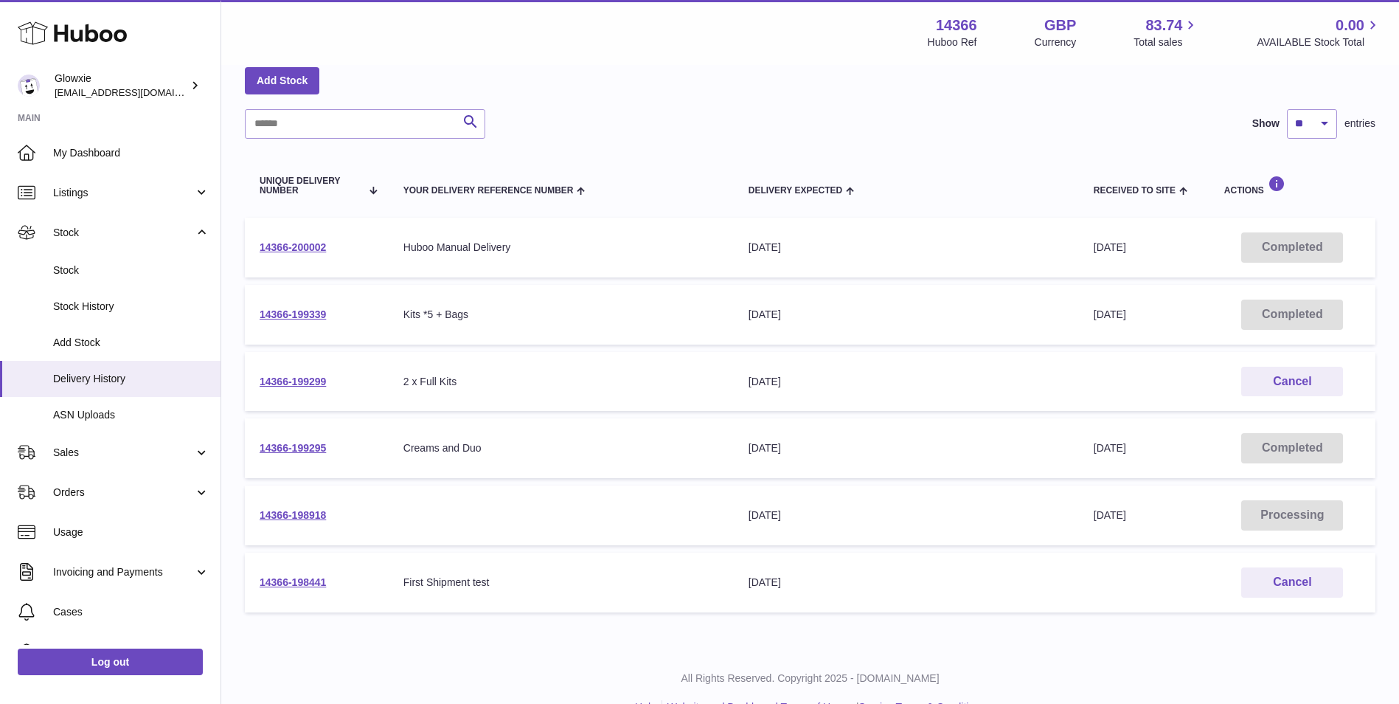
scroll to position [107, 0]
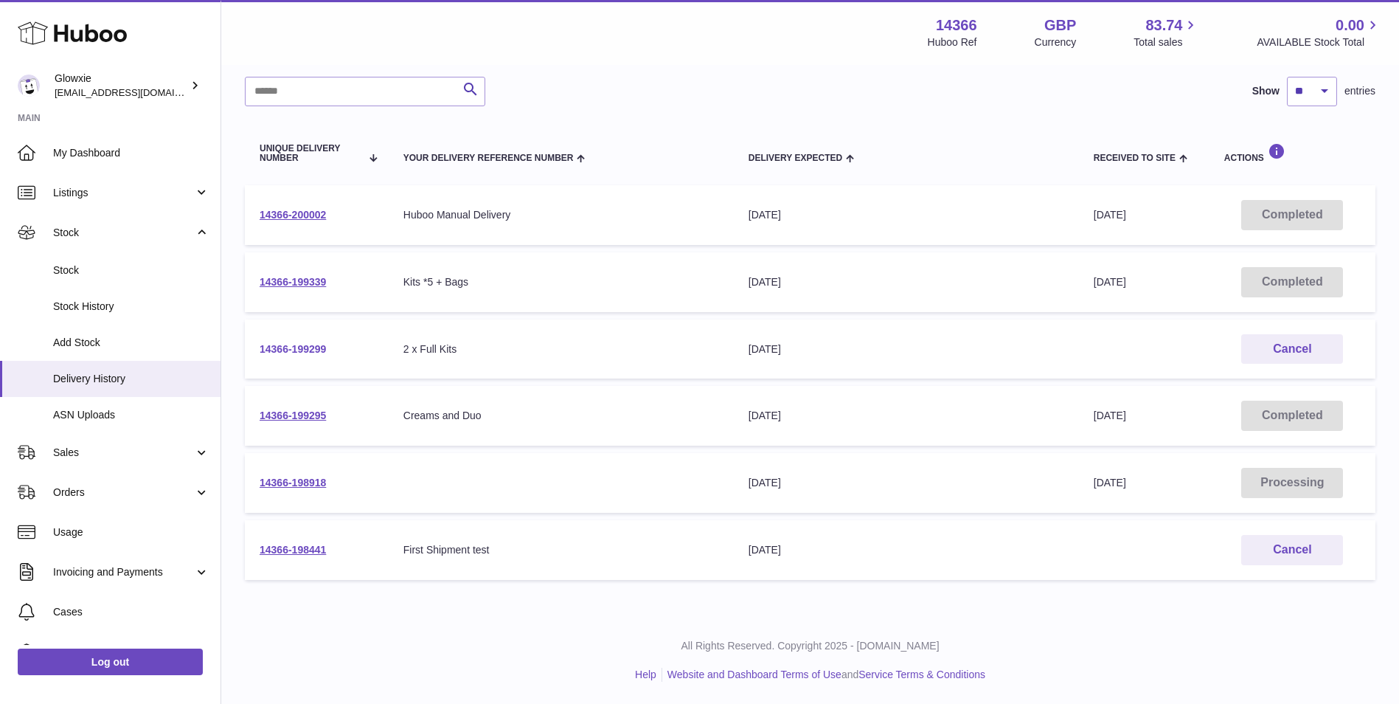
click at [304, 347] on link "14366-199299" at bounding box center [293, 349] width 66 height 12
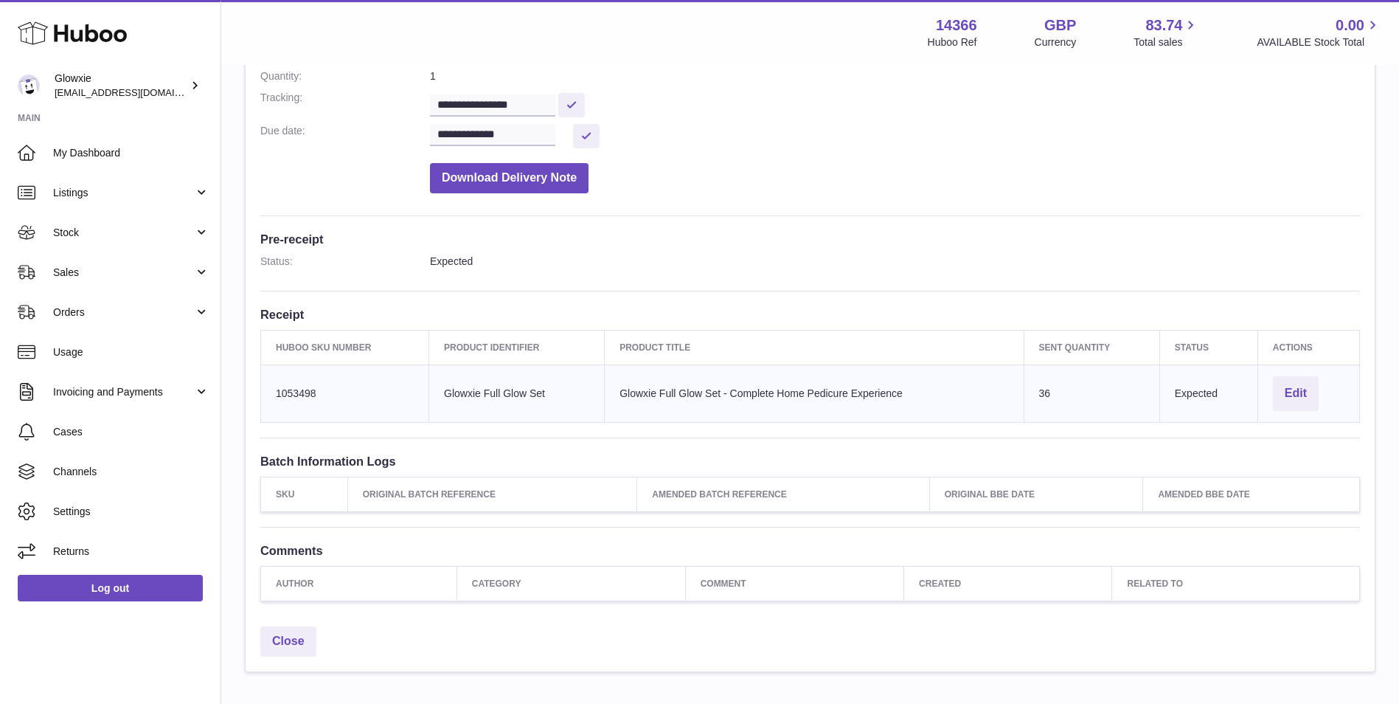
scroll to position [246, 0]
drag, startPoint x: 338, startPoint y: 391, endPoint x: 266, endPoint y: 386, distance: 72.5
click at [266, 386] on td "Huboo SKU Number 1053498" at bounding box center [345, 390] width 168 height 58
copy td "1053498"
click at [755, 395] on td "Product title Glowxie Full Glow Set - Complete Home Pedicure Experience" at bounding box center [814, 390] width 419 height 58
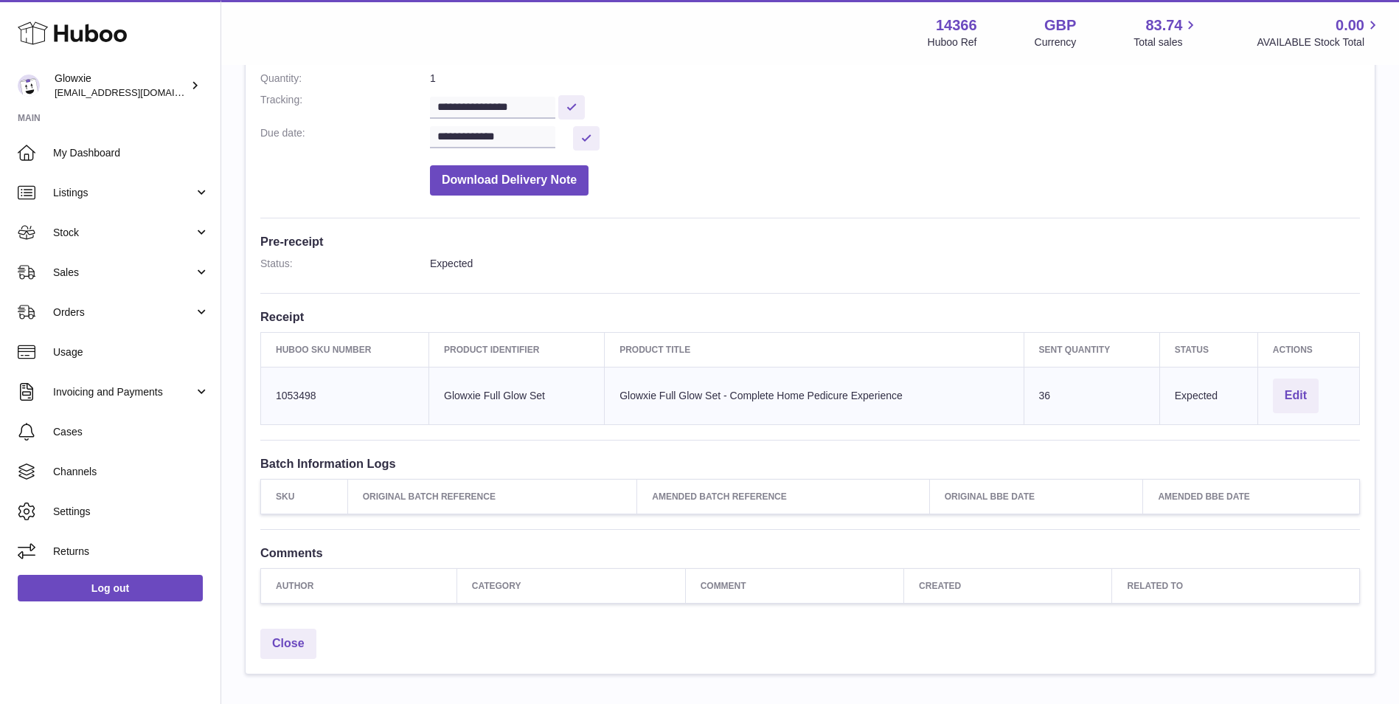
scroll to position [326, 0]
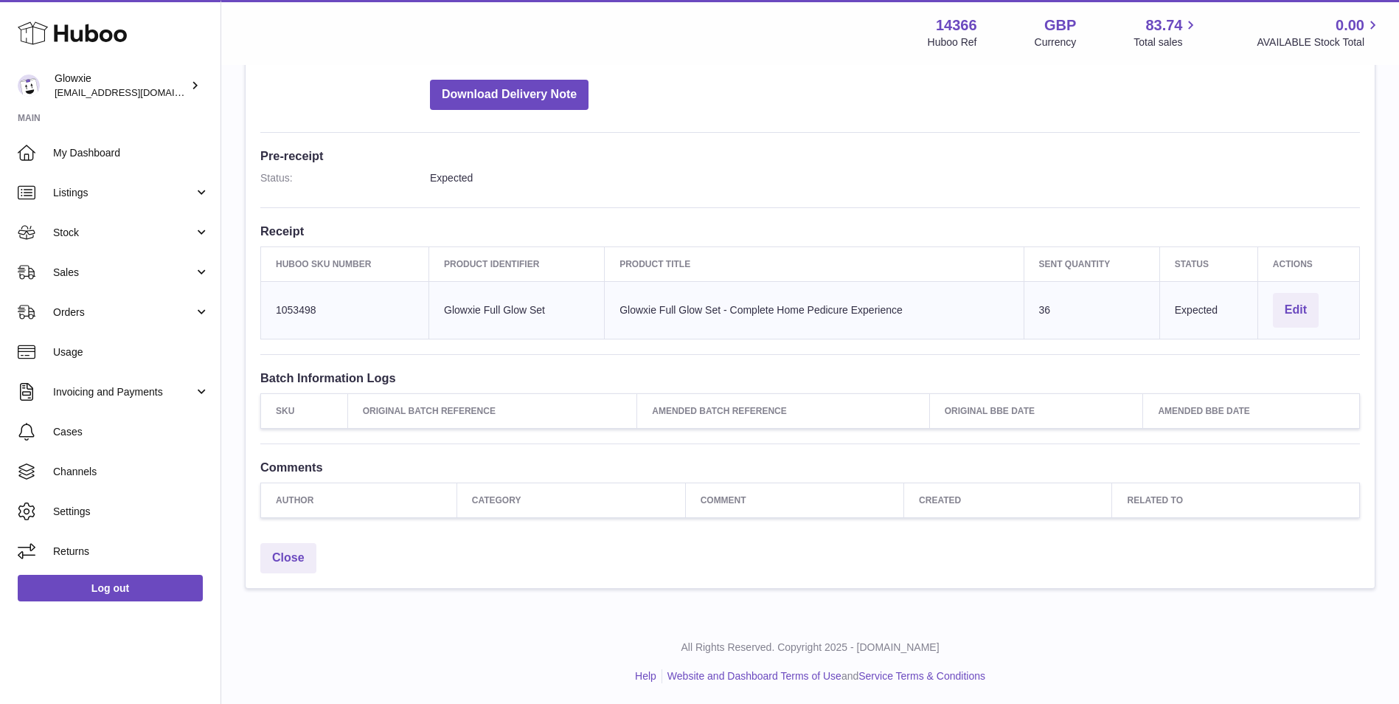
drag, startPoint x: 356, startPoint y: 318, endPoint x: 268, endPoint y: 312, distance: 88.7
click at [268, 312] on td "Huboo SKU Number 1053498" at bounding box center [345, 310] width 168 height 58
copy td "1053498"
drag, startPoint x: 1077, startPoint y: 309, endPoint x: 717, endPoint y: 309, distance: 359.9
click at [717, 309] on tr "Huboo SKU Number 1053498 Client Identifier Glowxie Full Glow Set Product title …" at bounding box center [810, 310] width 1099 height 58
